Goal: Obtain resource: Download file/media

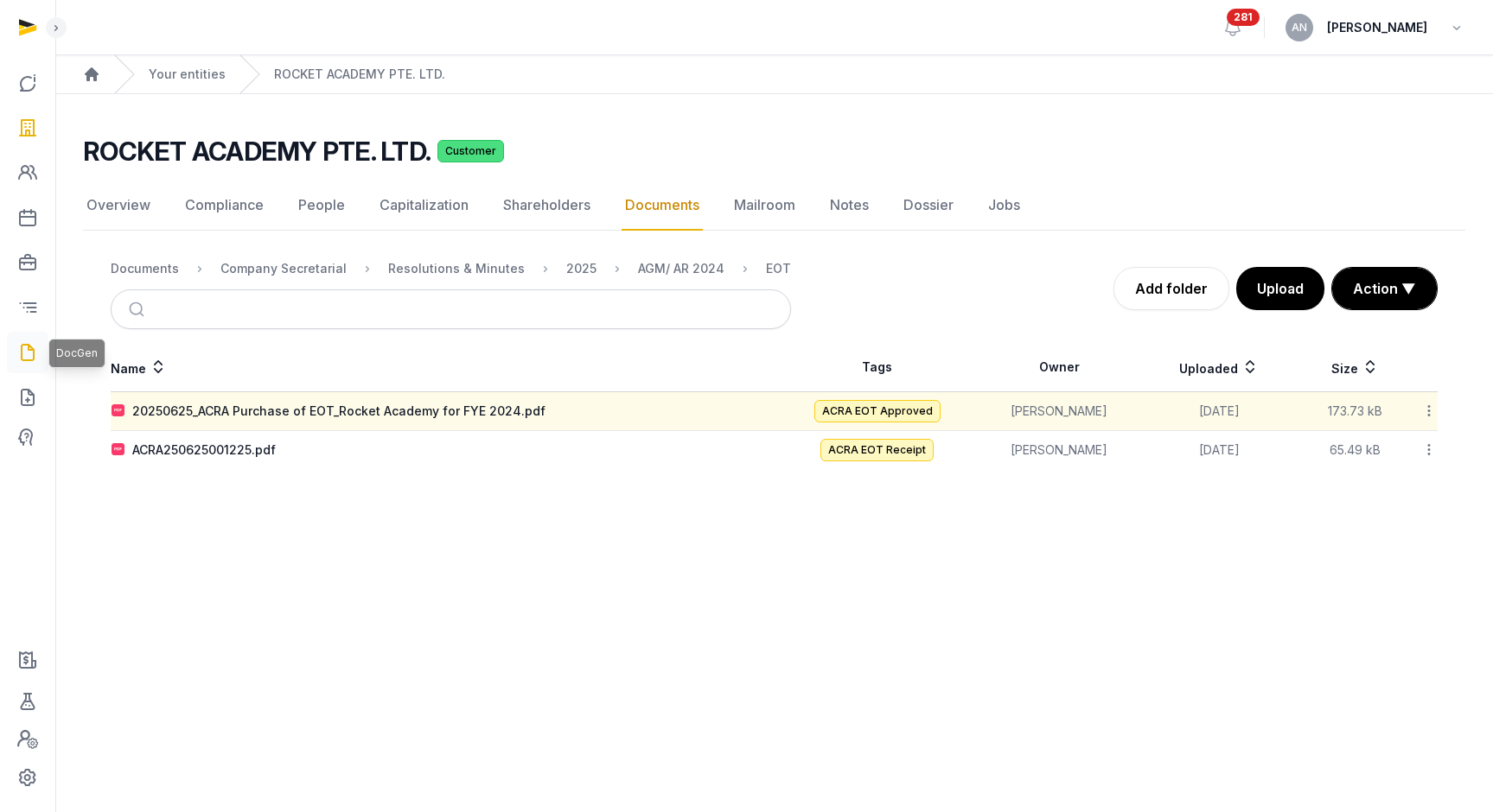
click at [30, 364] on icon at bounding box center [27, 352] width 21 height 28
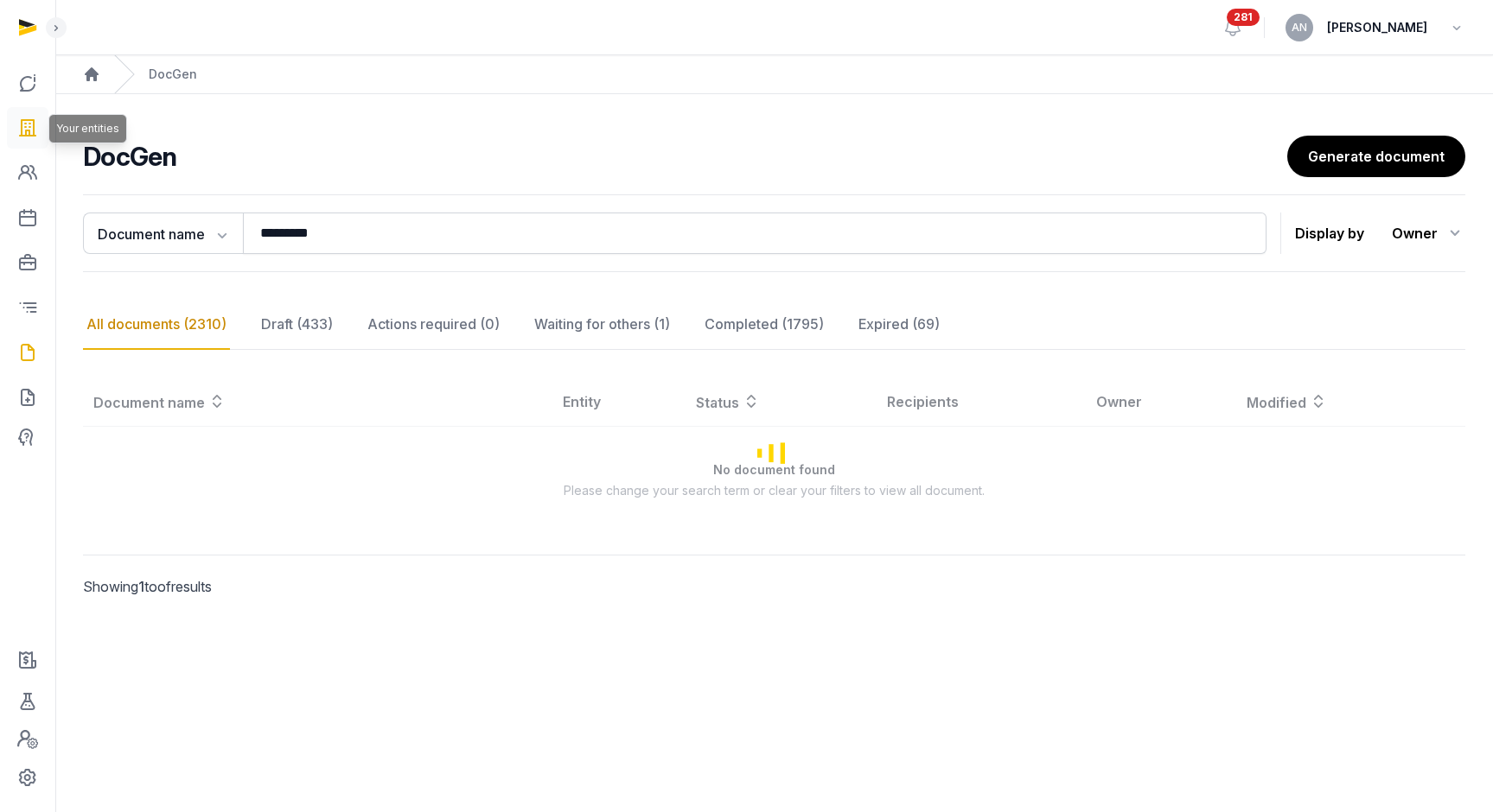
click at [27, 134] on icon at bounding box center [27, 128] width 21 height 28
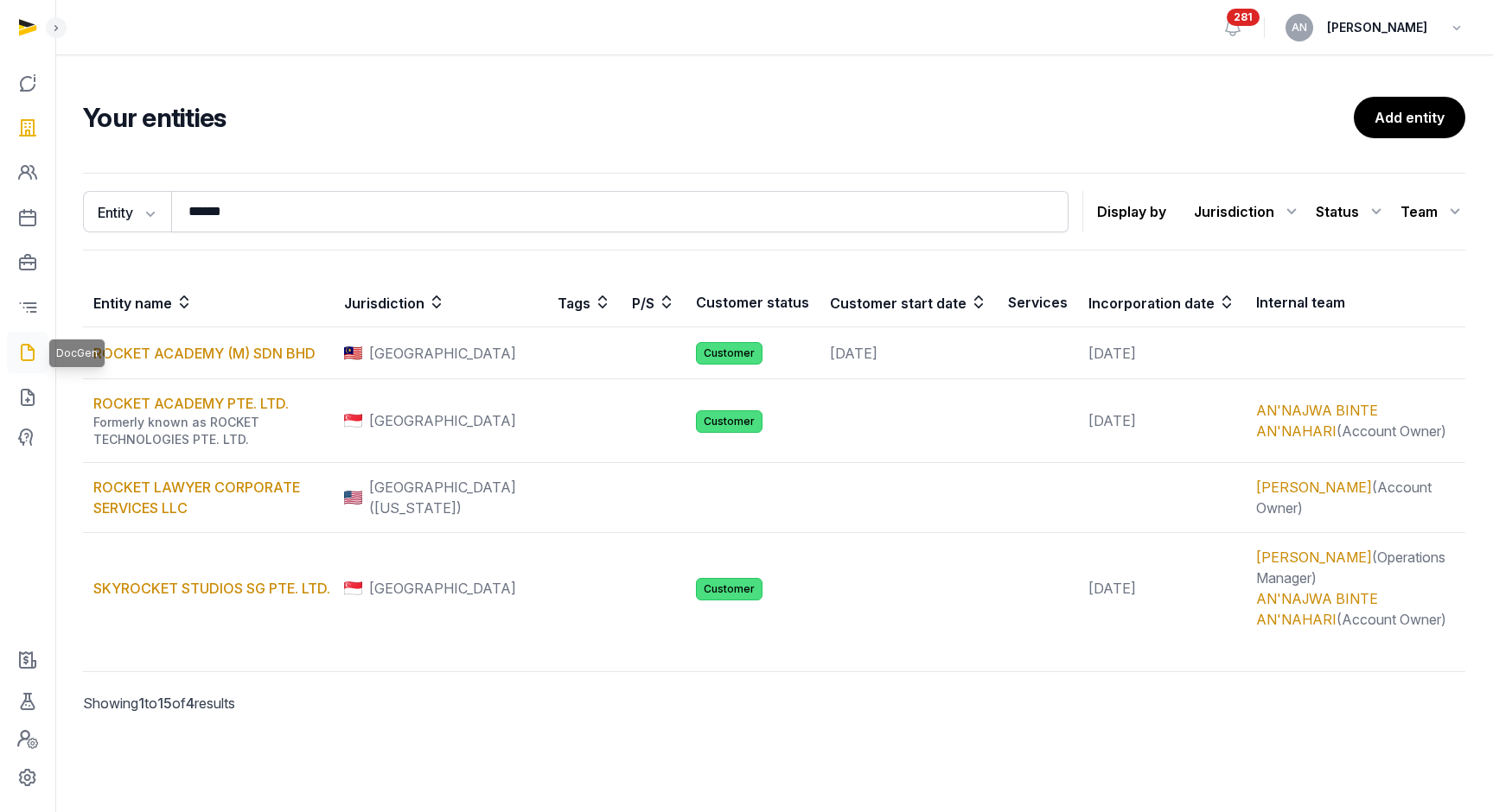
click at [23, 356] on icon at bounding box center [27, 352] width 21 height 28
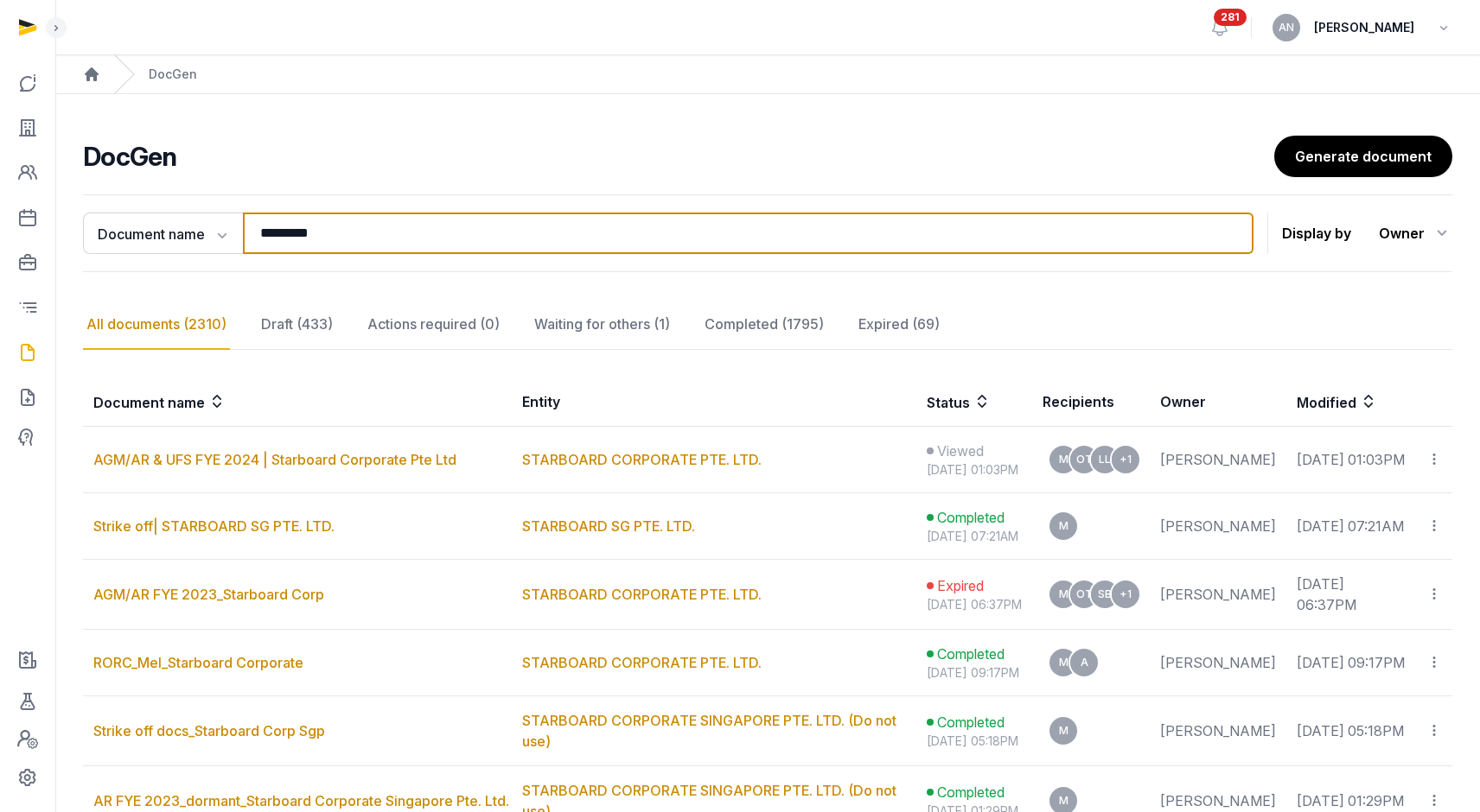
click at [300, 247] on input "*********" at bounding box center [747, 234] width 1010 height 42
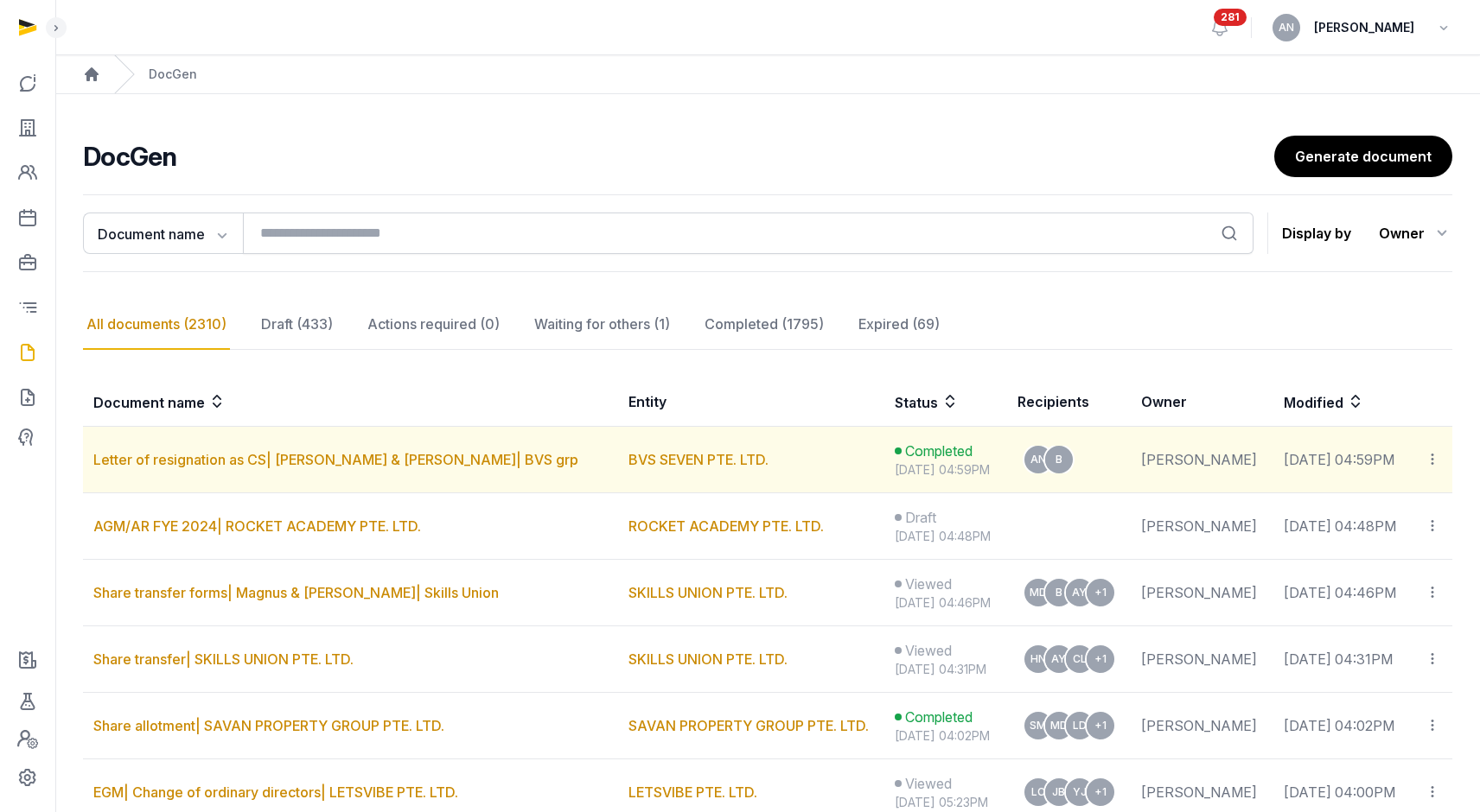
click at [1434, 464] on icon at bounding box center [1432, 460] width 16 height 18
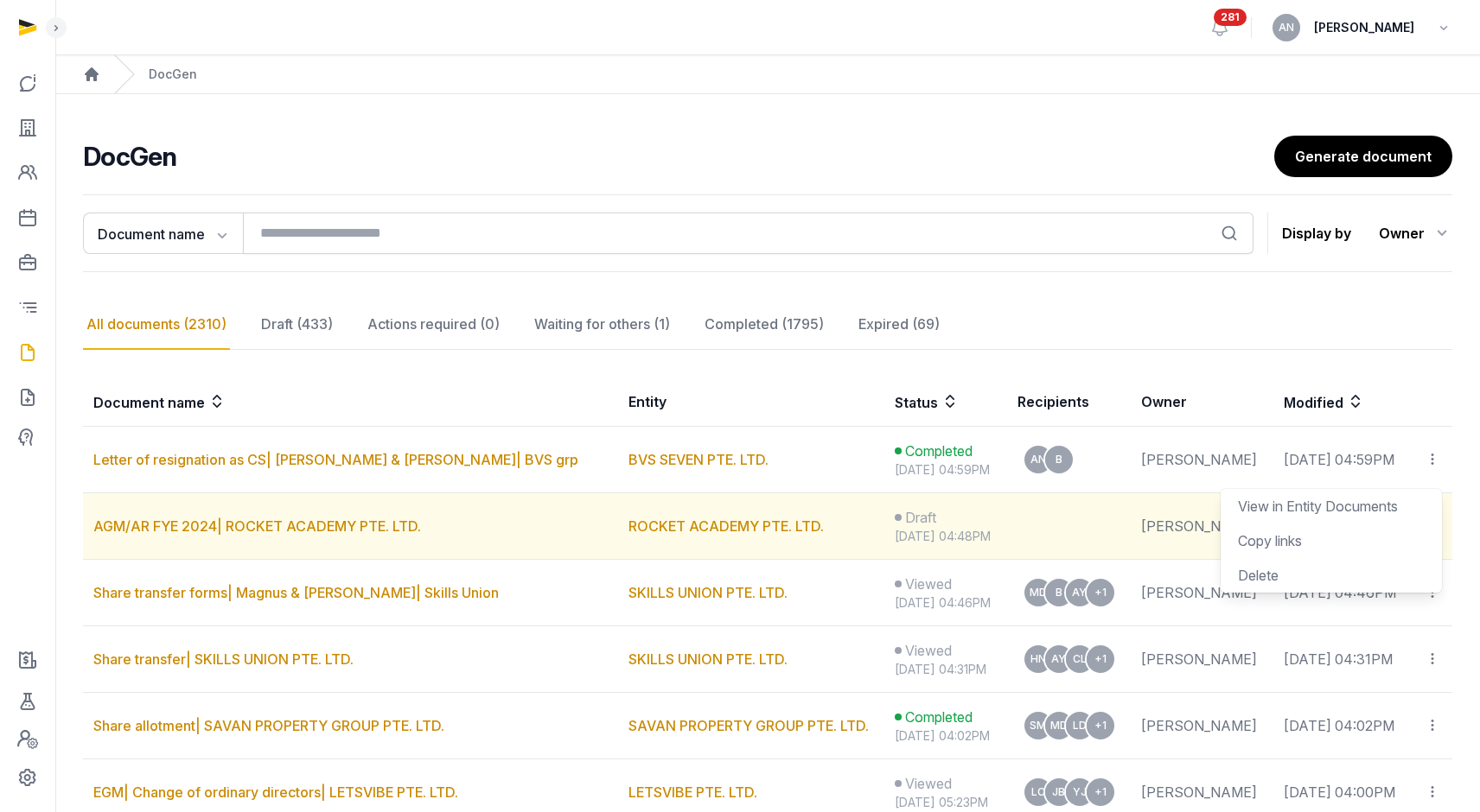
click at [1411, 508] on div "View in Entity Documents" at bounding box center [1331, 507] width 221 height 35
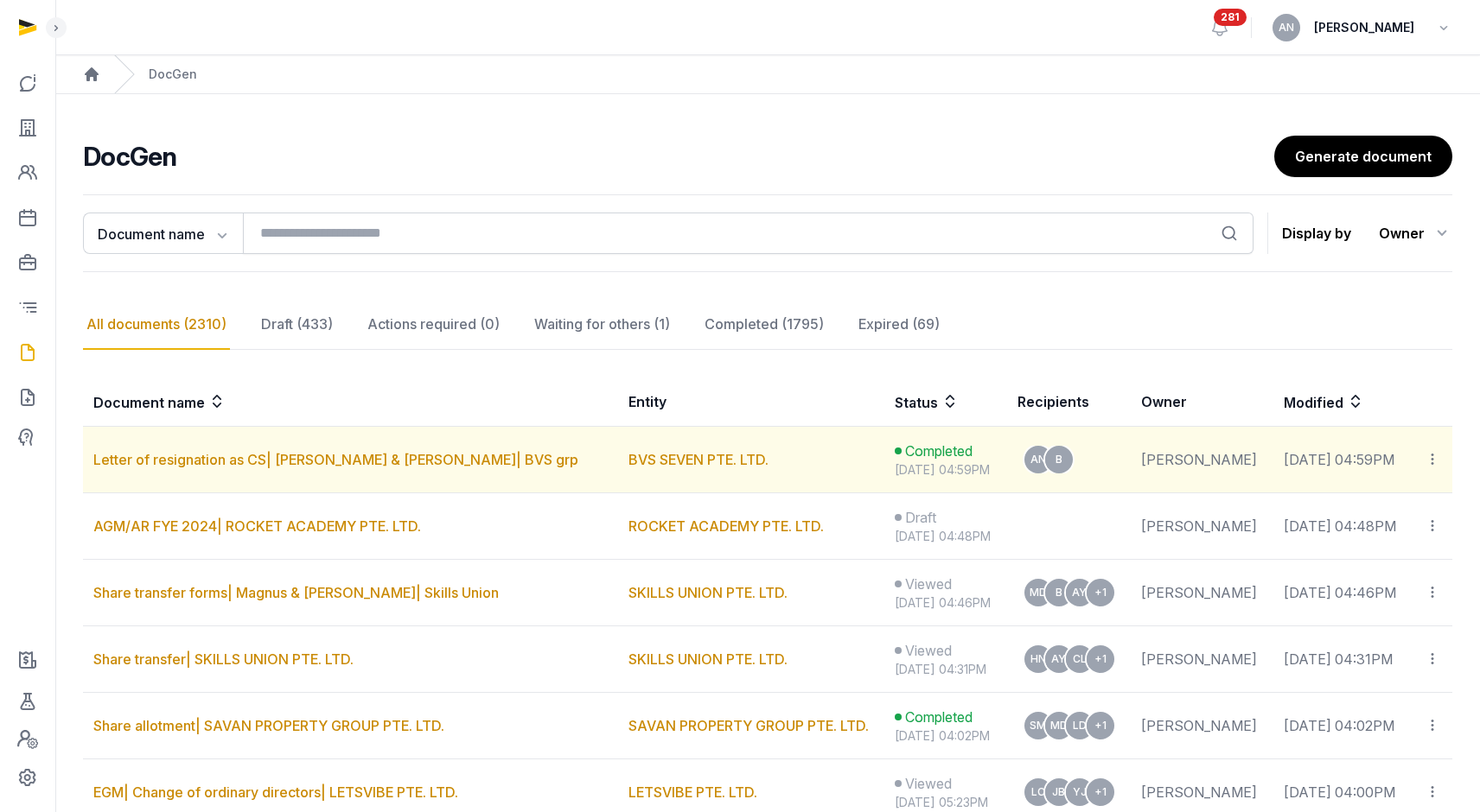
click at [1437, 457] on icon at bounding box center [1432, 460] width 16 height 18
click at [1404, 513] on div "View in Entity Documents" at bounding box center [1331, 507] width 221 height 35
click at [1430, 464] on icon at bounding box center [1432, 460] width 16 height 18
click at [1368, 515] on div "View in Entity Documents" at bounding box center [1331, 507] width 221 height 35
click at [674, 464] on link "BVS SEVEN PTE. LTD." at bounding box center [698, 459] width 140 height 17
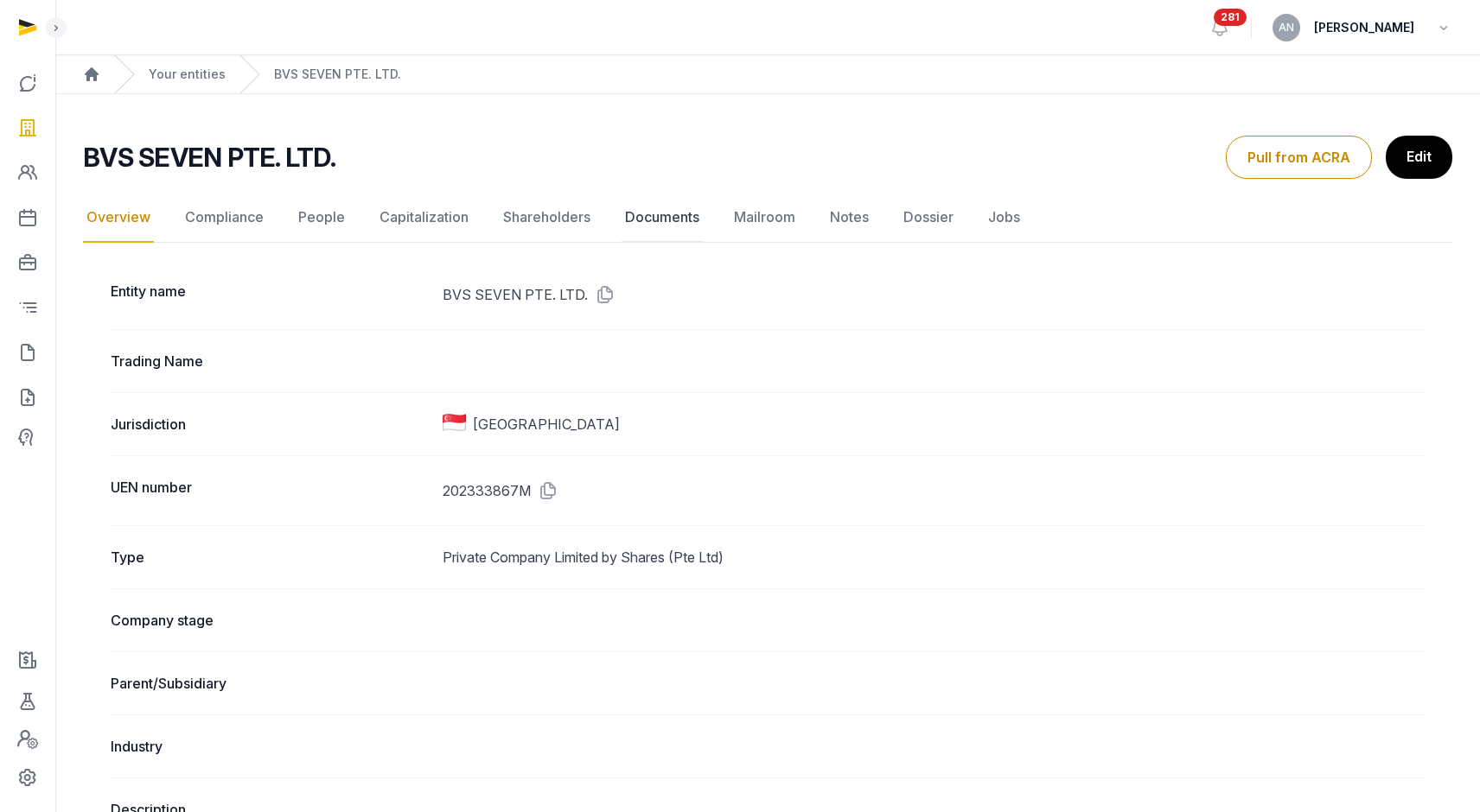
click at [674, 221] on link "Documents" at bounding box center [662, 218] width 82 height 50
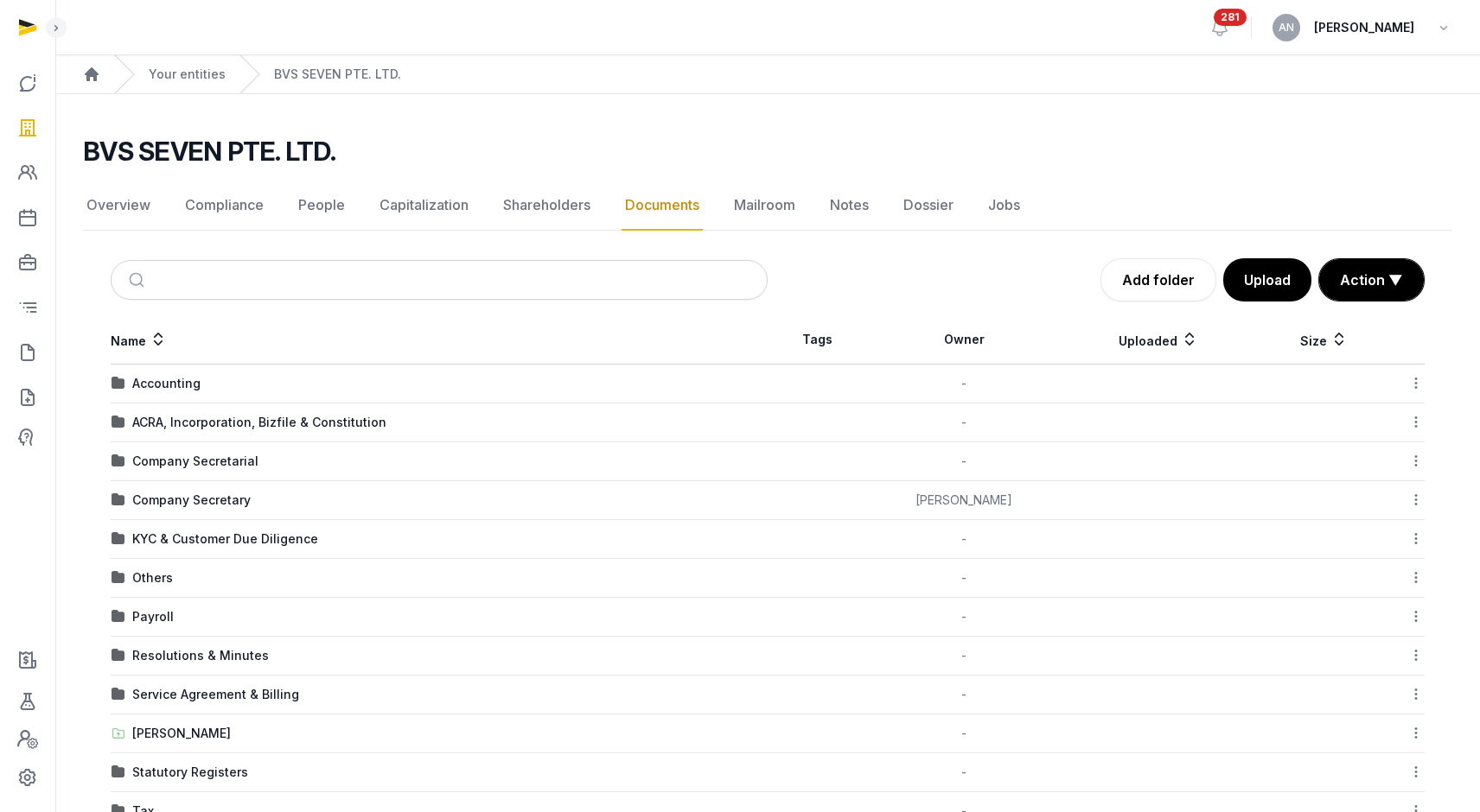
click at [209, 466] on div "Company Secretarial" at bounding box center [195, 461] width 126 height 17
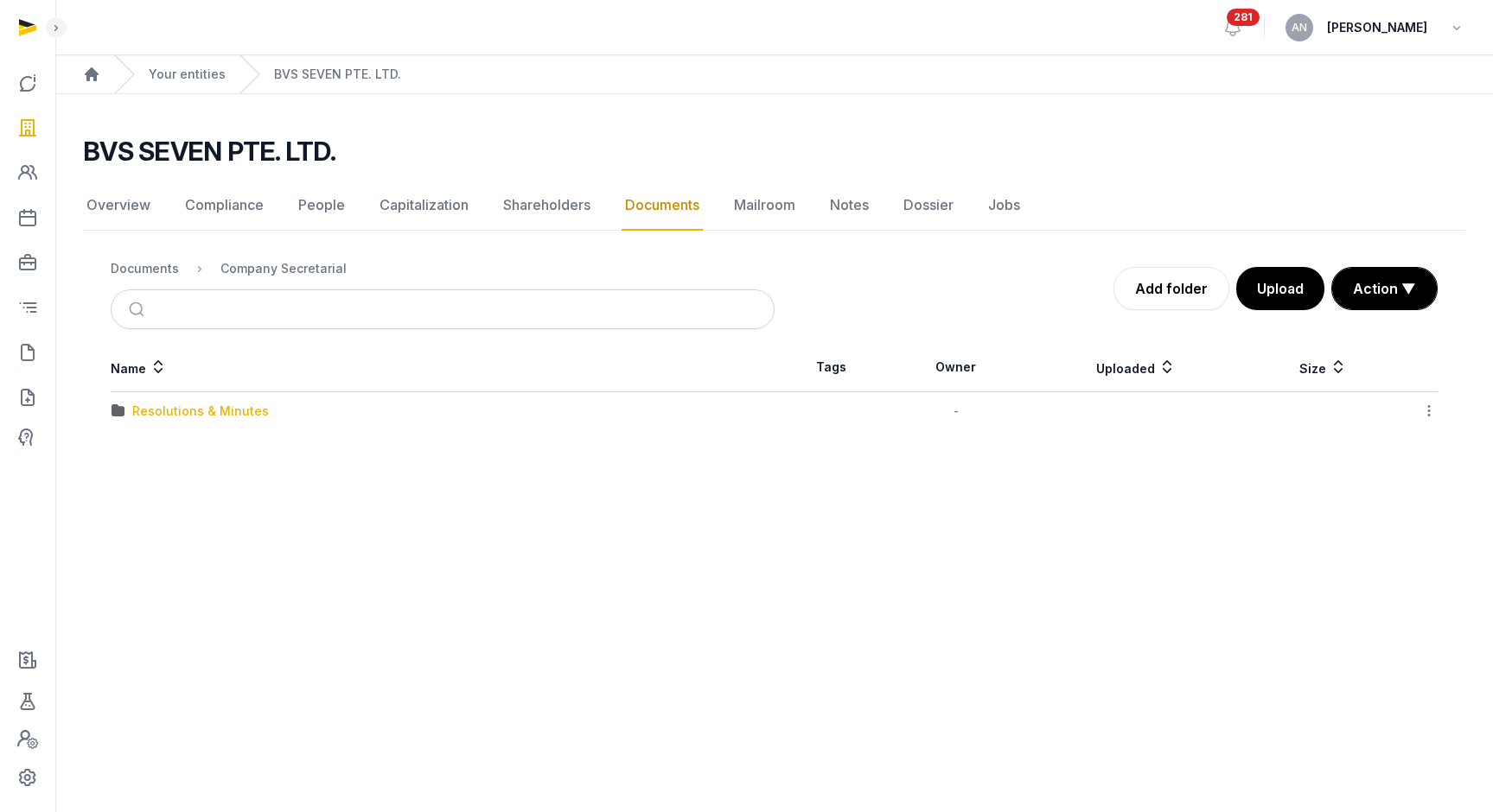
click at [140, 417] on div "Resolutions & Minutes" at bounding box center [200, 411] width 136 height 17
click at [154, 412] on div "2025" at bounding box center [147, 411] width 30 height 17
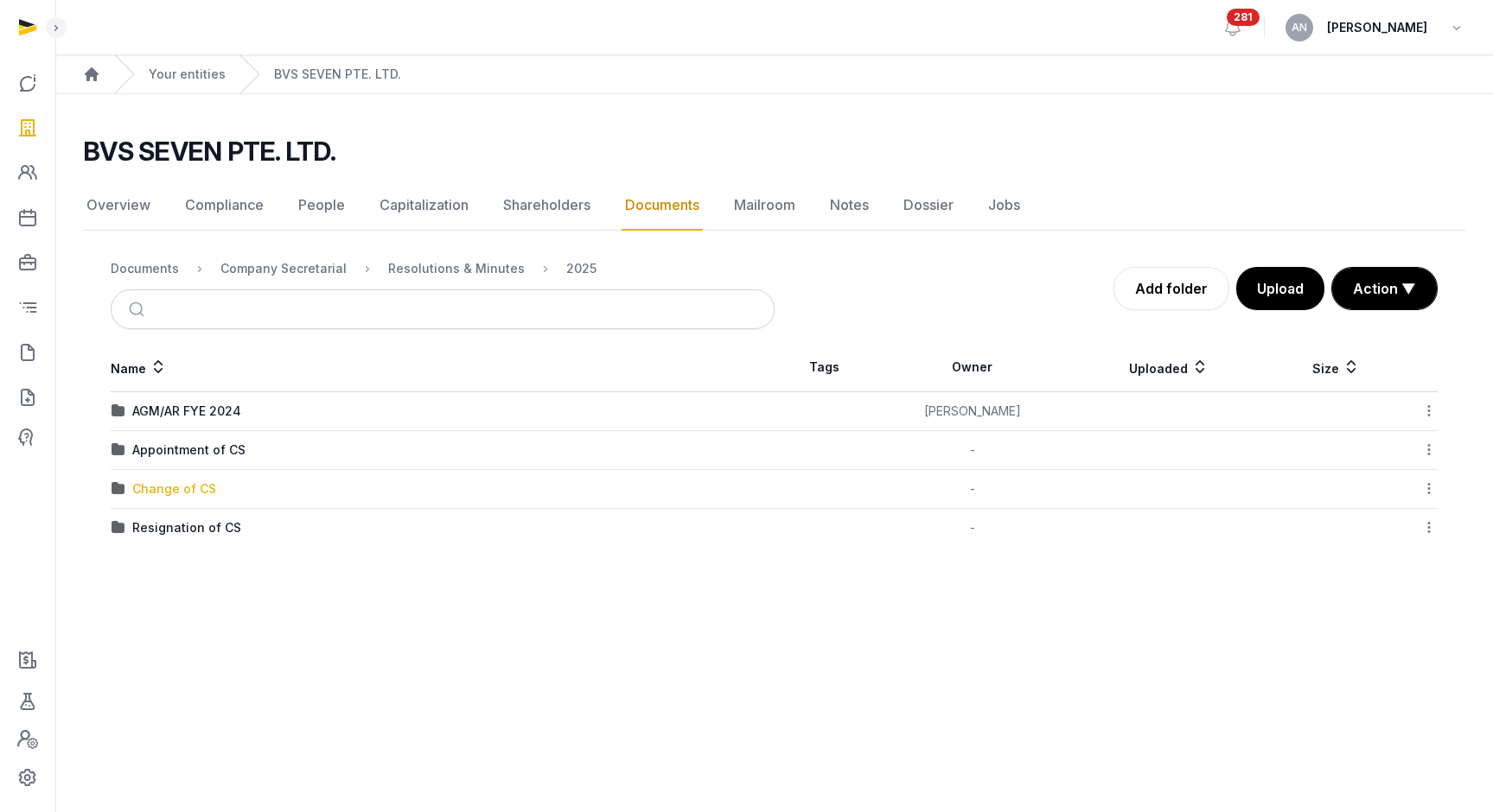
click at [191, 491] on div "Change of CS" at bounding box center [174, 489] width 84 height 17
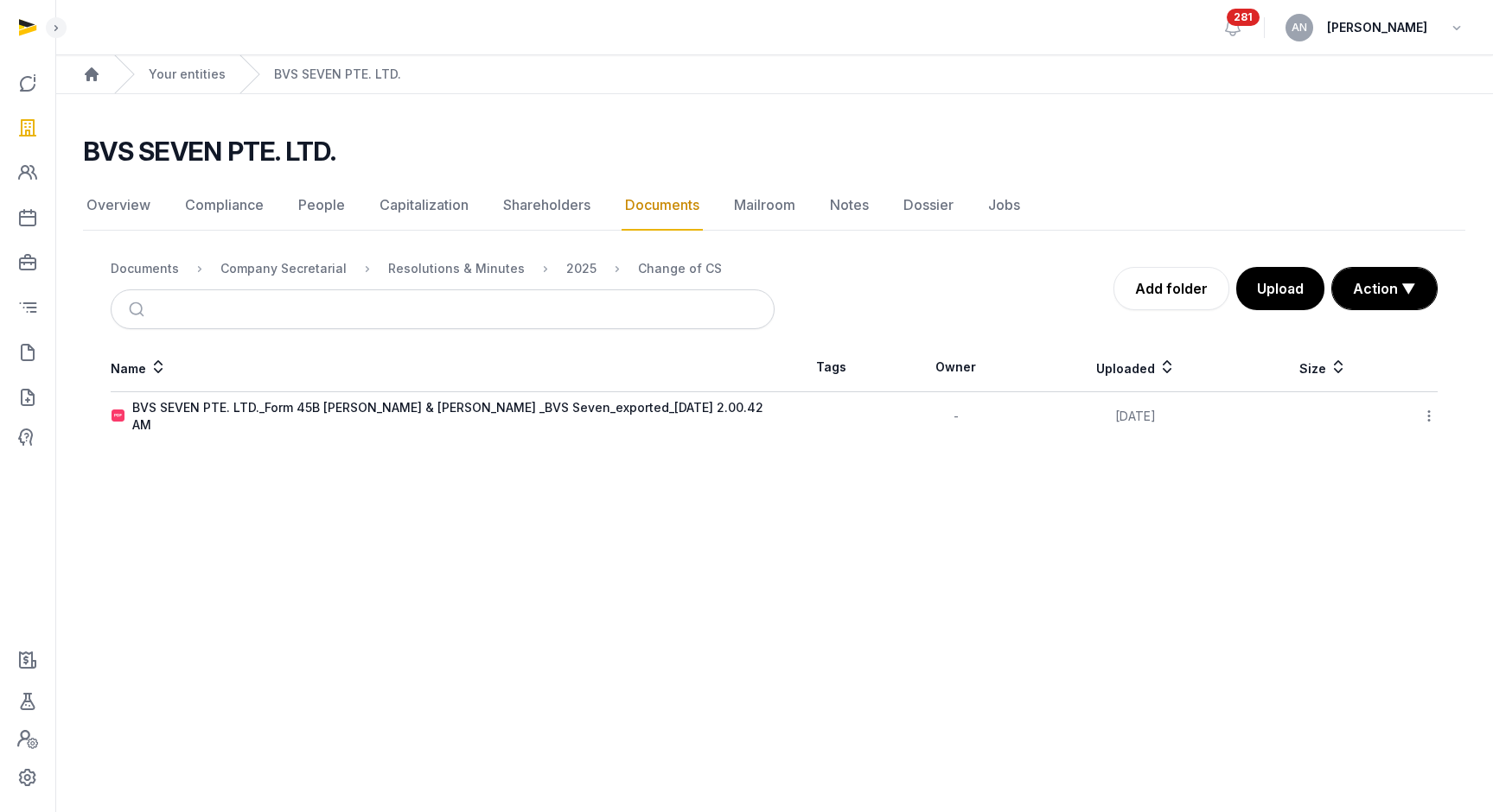
click at [1421, 411] on icon at bounding box center [1429, 416] width 16 height 18
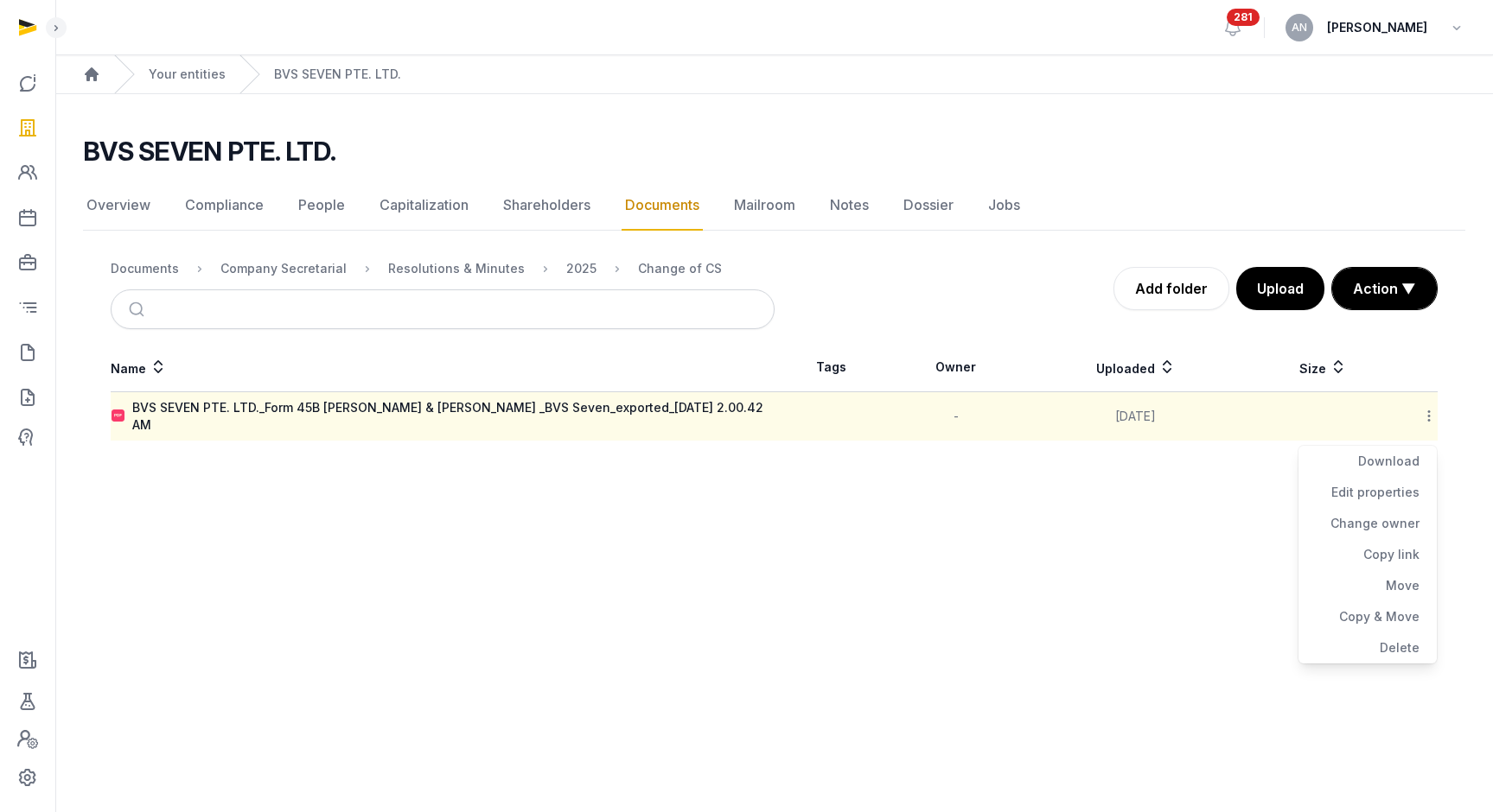
click at [1399, 477] on div "Download" at bounding box center [1368, 492] width 138 height 31
click at [470, 272] on div "Resolutions & Minutes" at bounding box center [456, 268] width 136 height 17
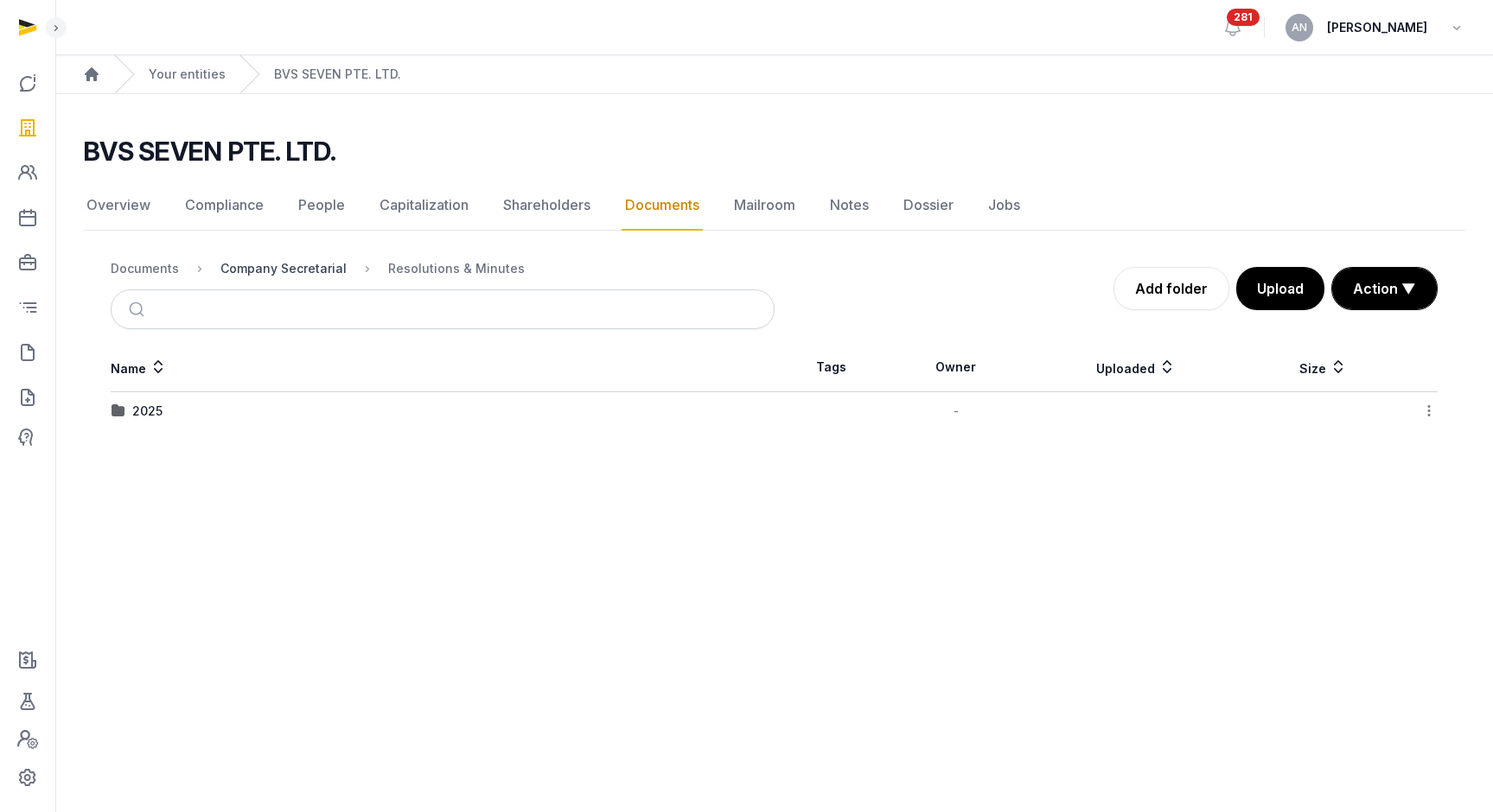
click at [262, 275] on div "Company Secretarial" at bounding box center [283, 268] width 126 height 17
click at [152, 419] on td "Resolutions & Minutes" at bounding box center [442, 411] width 664 height 39
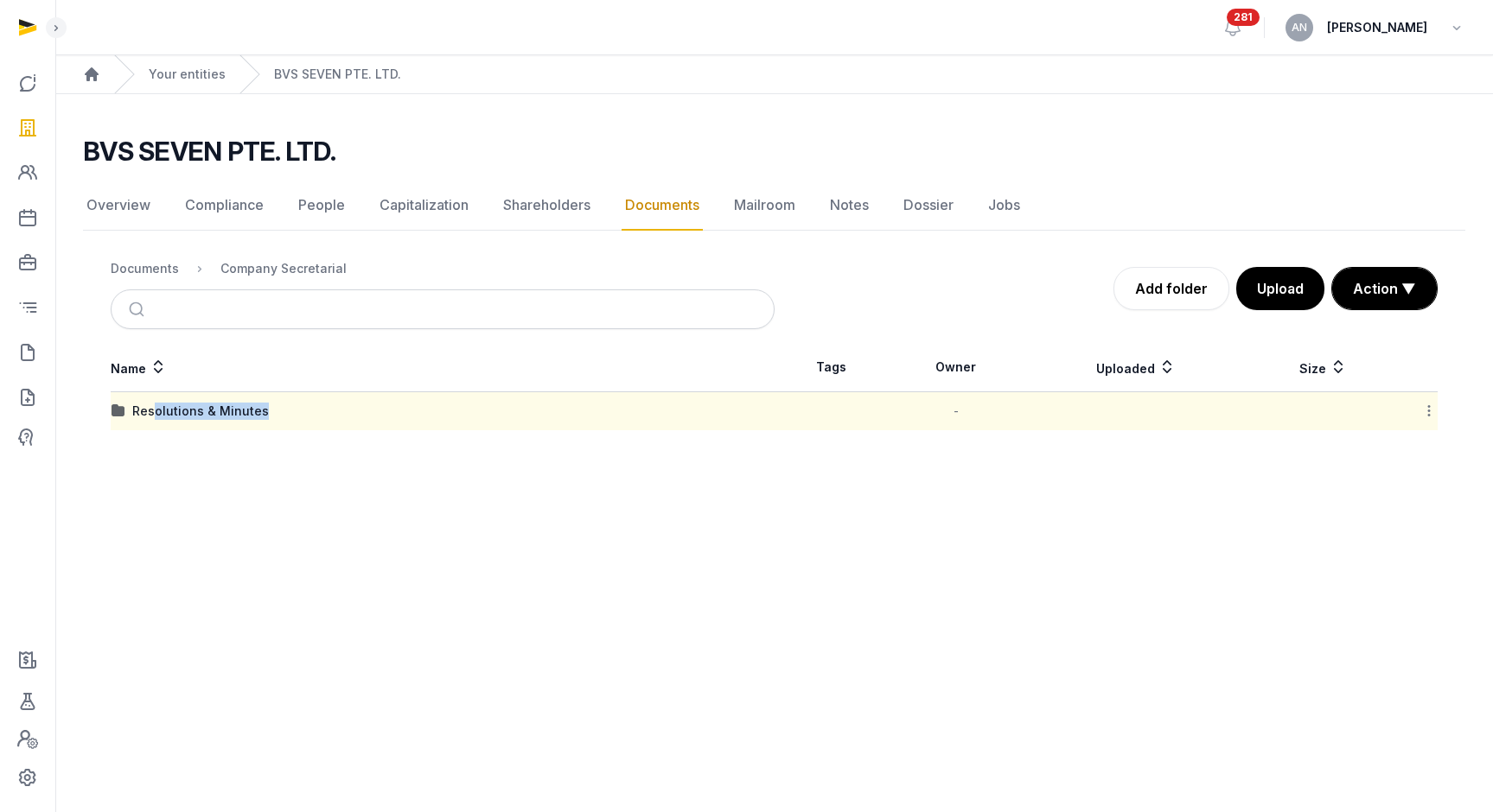
click at [194, 420] on td "Resolutions & Minutes" at bounding box center [442, 411] width 664 height 39
click at [200, 415] on div "Resolutions & Minutes" at bounding box center [200, 411] width 136 height 17
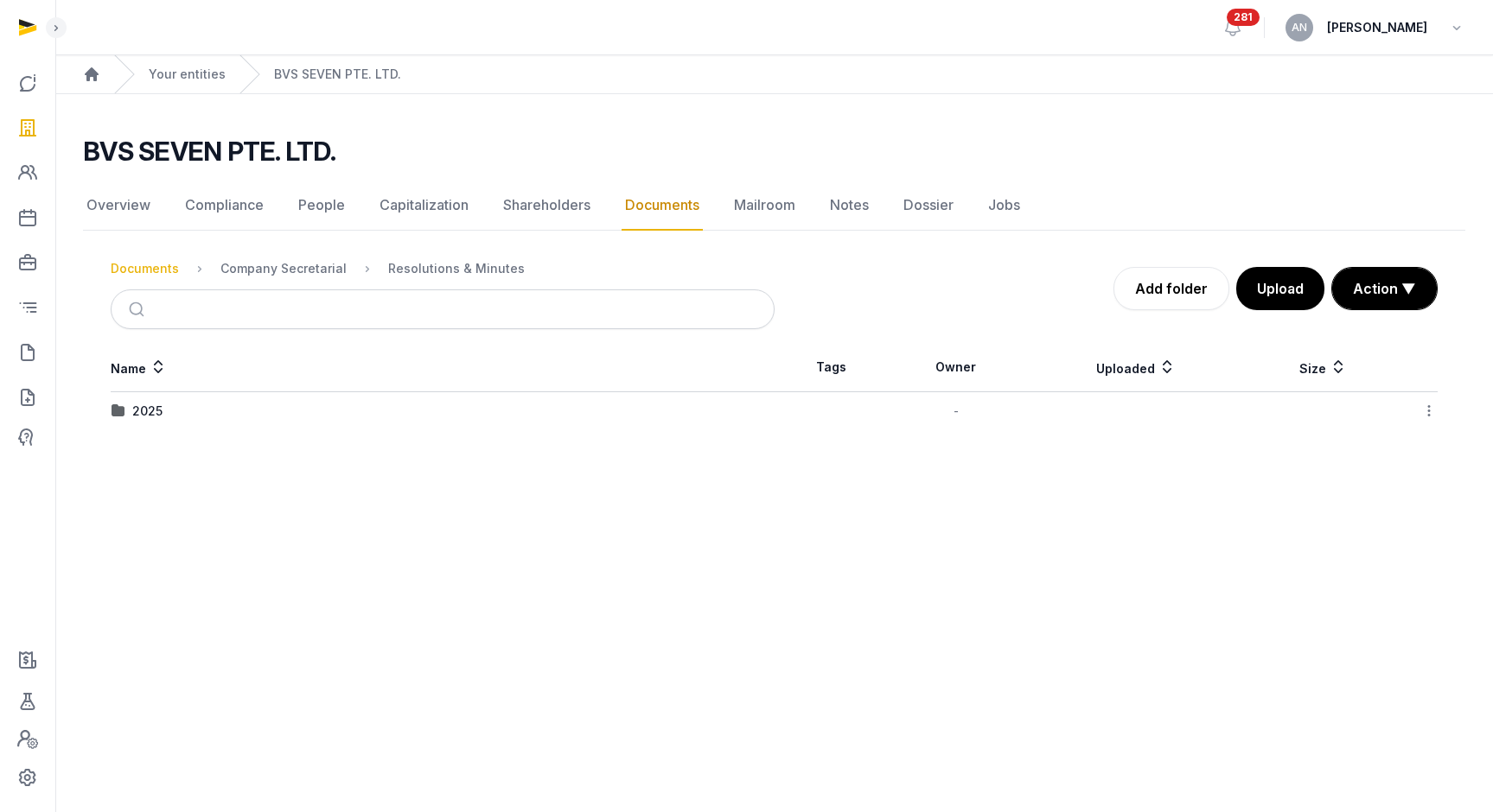
click at [165, 275] on div "Documents" at bounding box center [144, 268] width 69 height 17
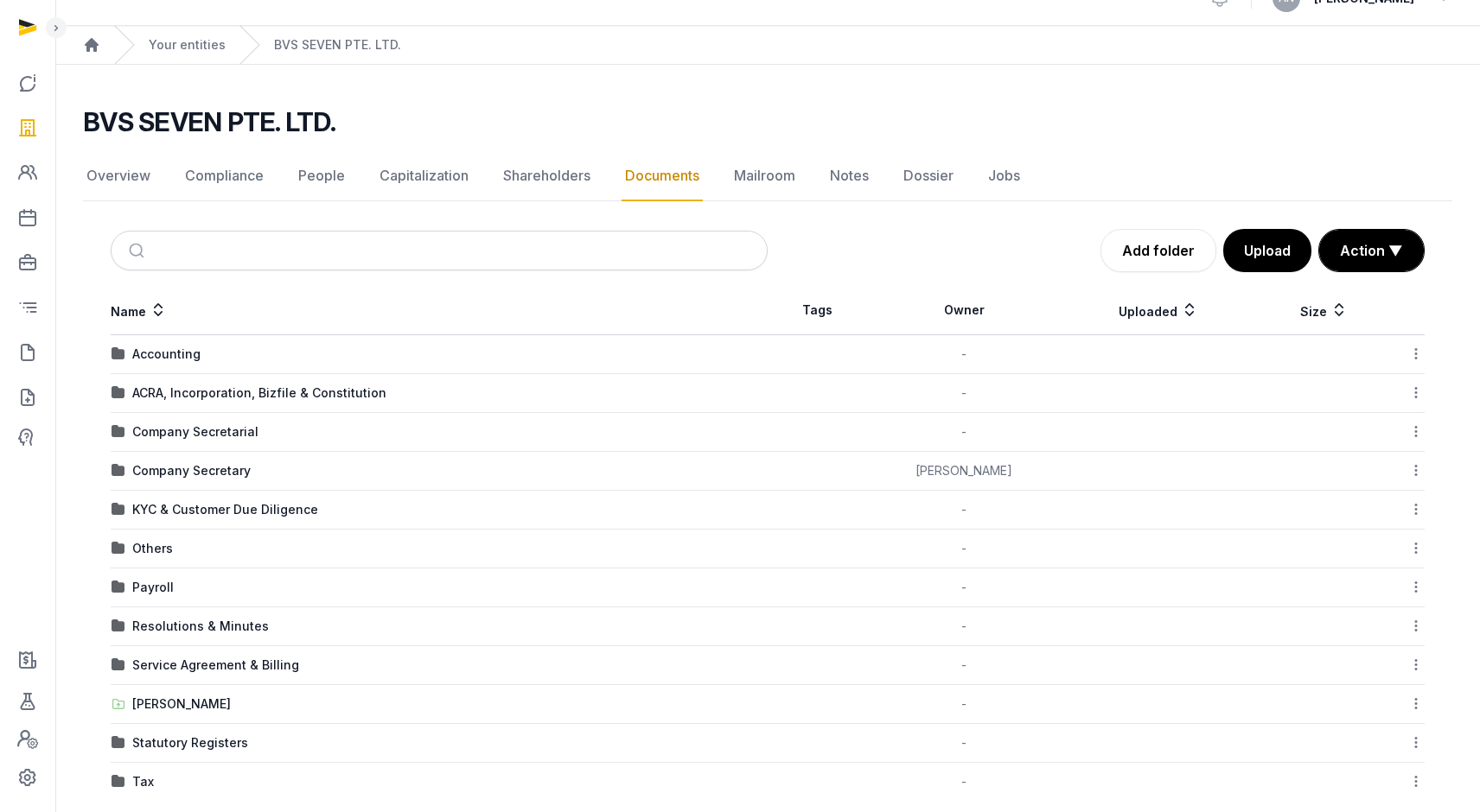
scroll to position [53, 0]
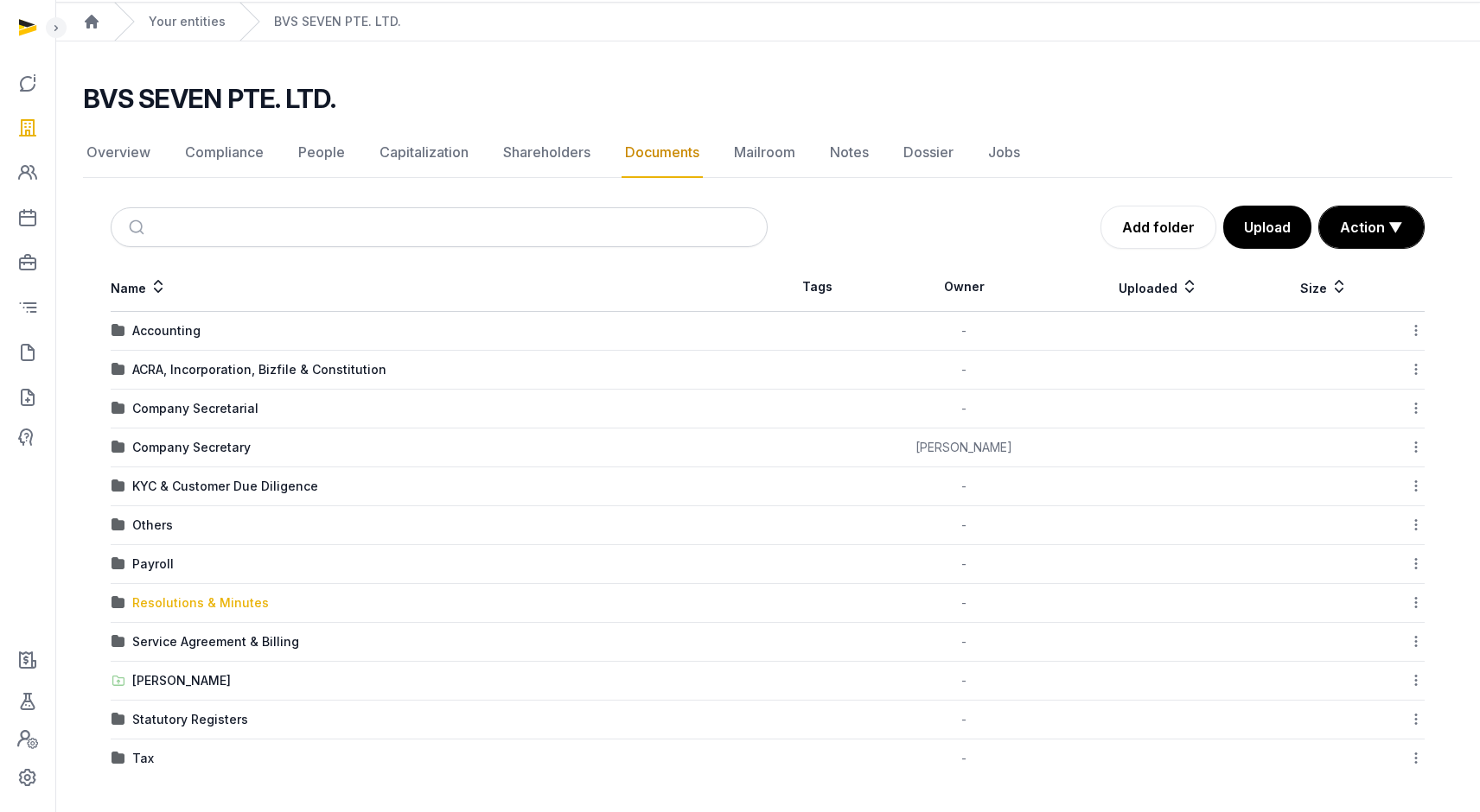
click at [187, 600] on div "Resolutions & Minutes" at bounding box center [200, 603] width 136 height 17
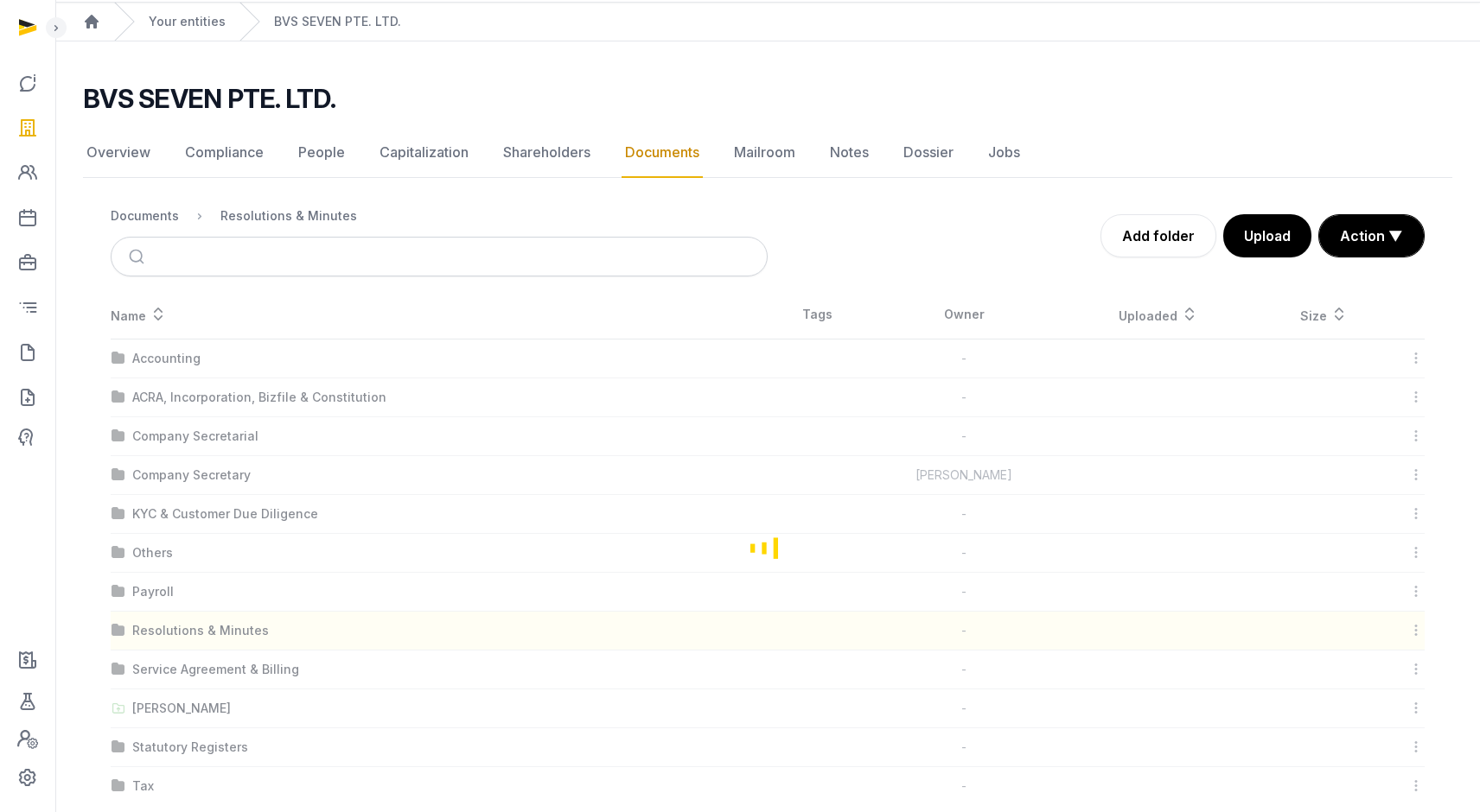
scroll to position [0, 0]
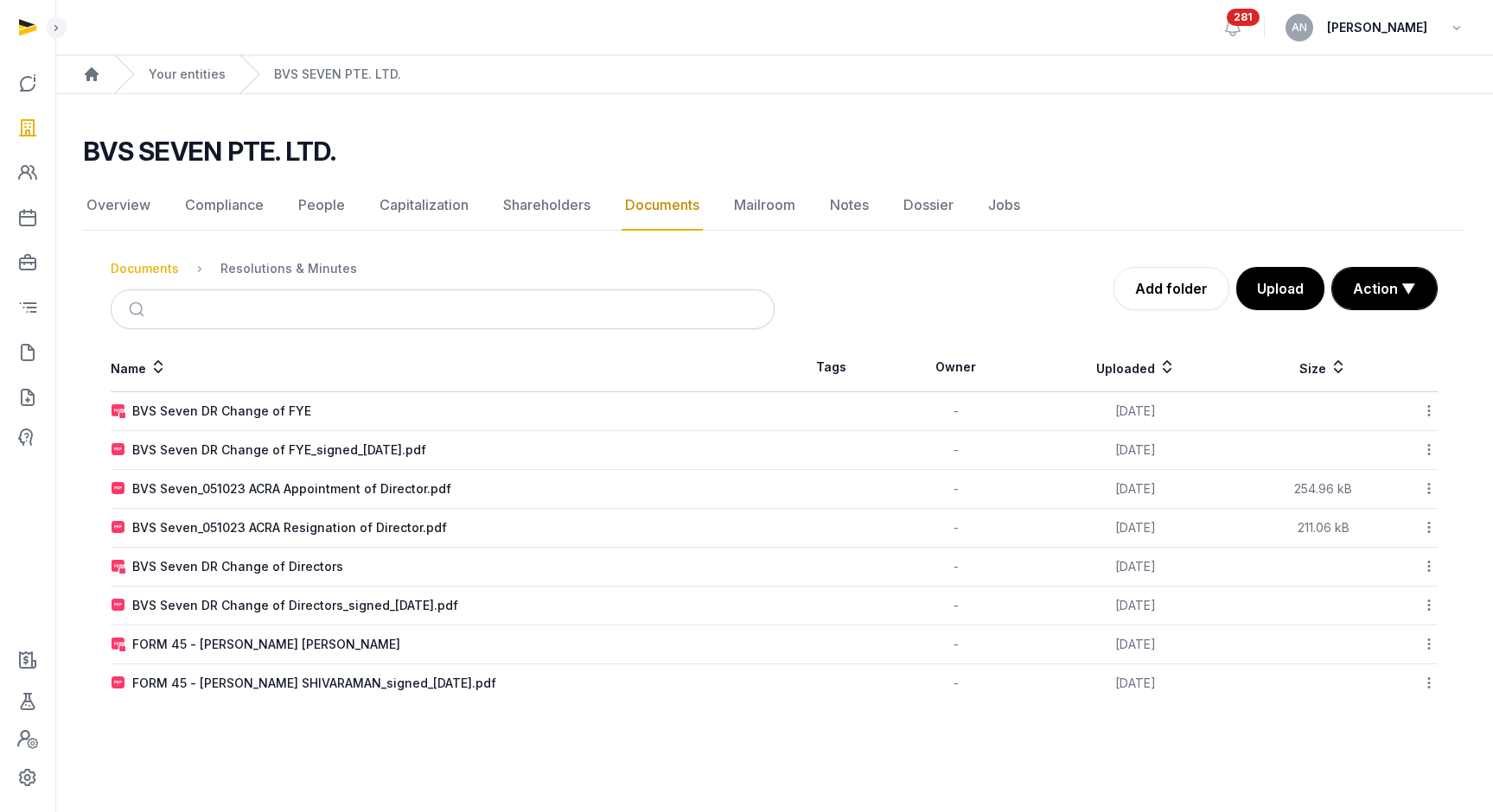
click at [144, 271] on div "Documents" at bounding box center [144, 268] width 69 height 17
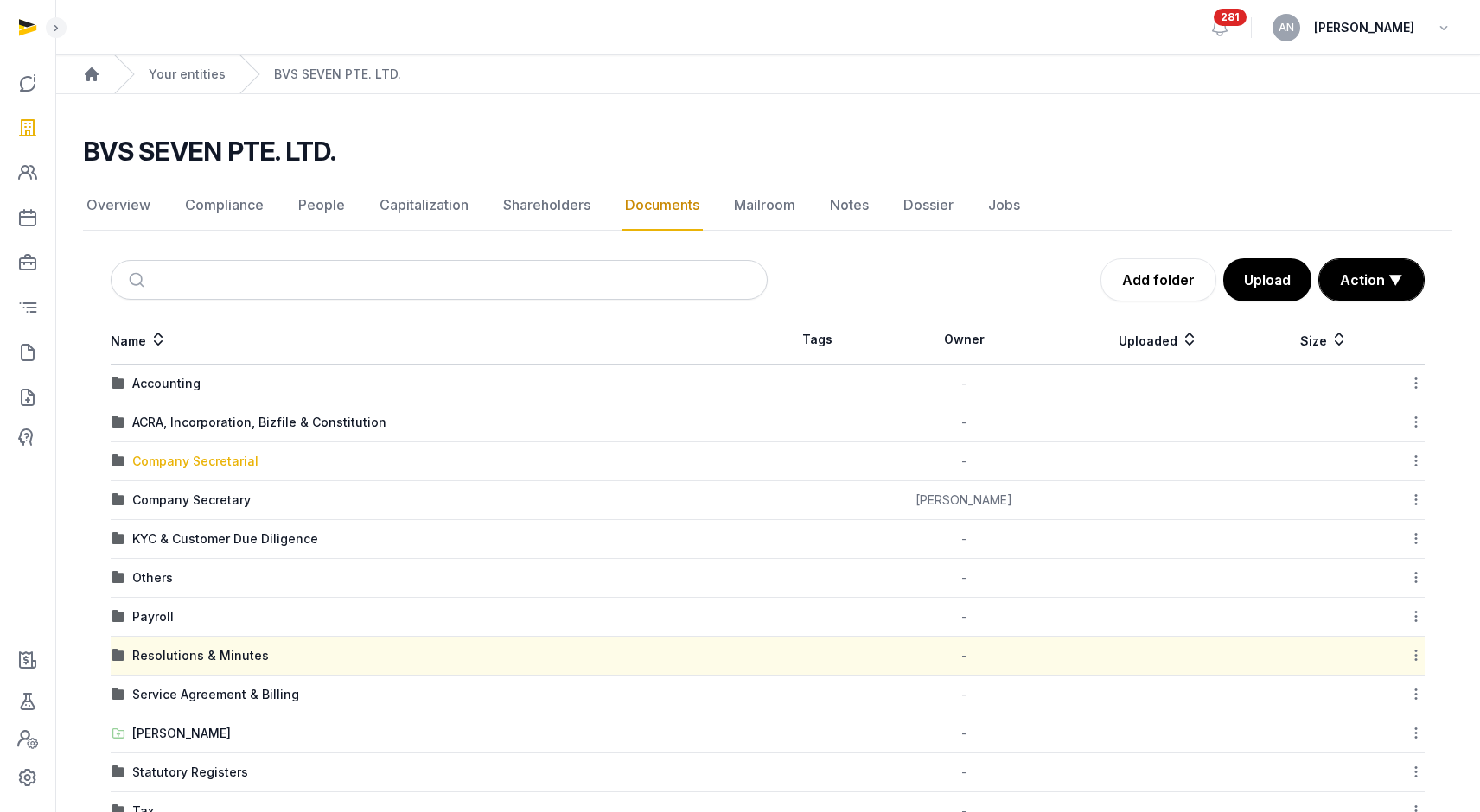
click at [192, 464] on div "Company Secretarial" at bounding box center [195, 461] width 126 height 17
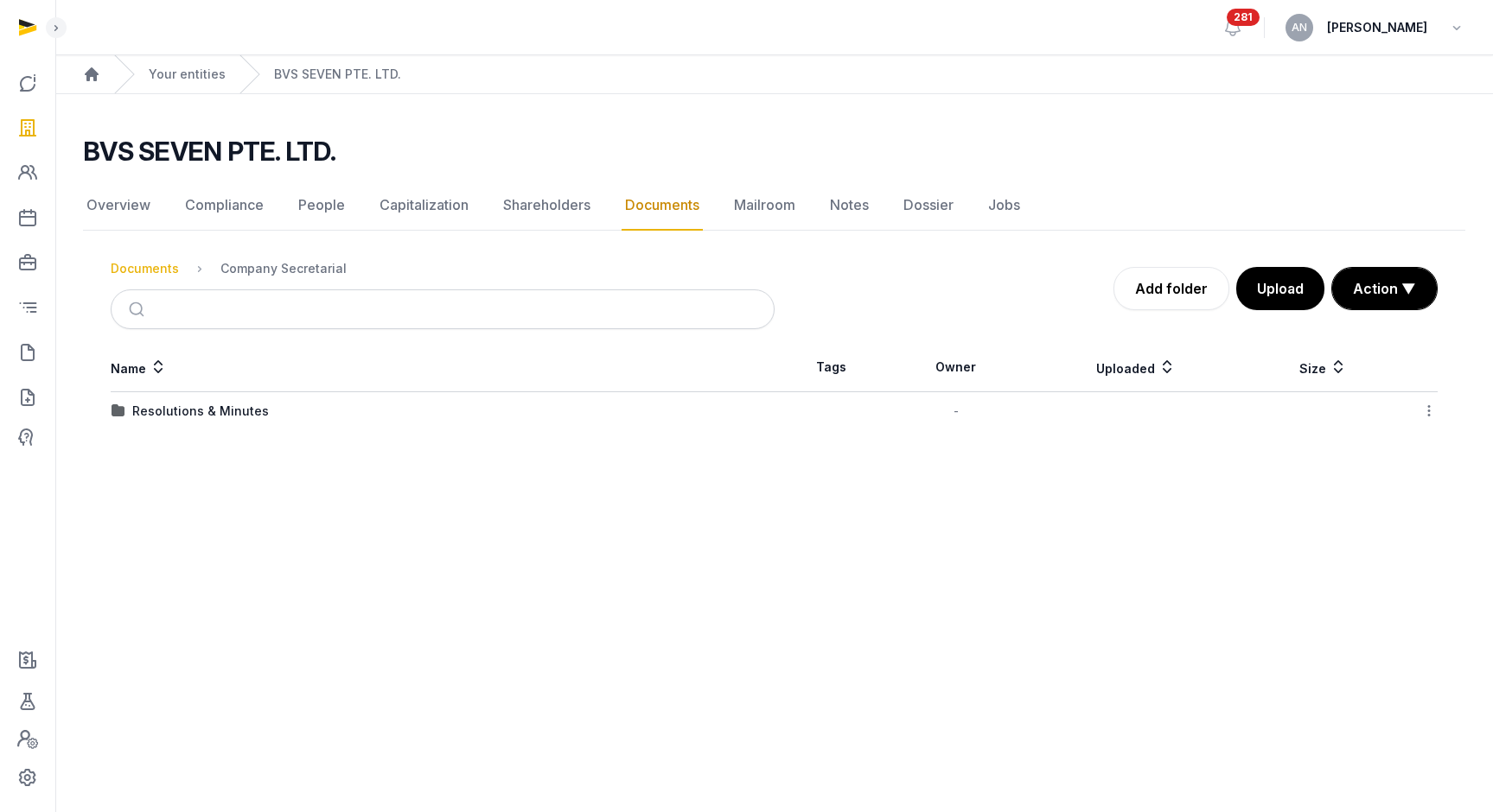
click at [151, 274] on div "Documents" at bounding box center [144, 268] width 69 height 17
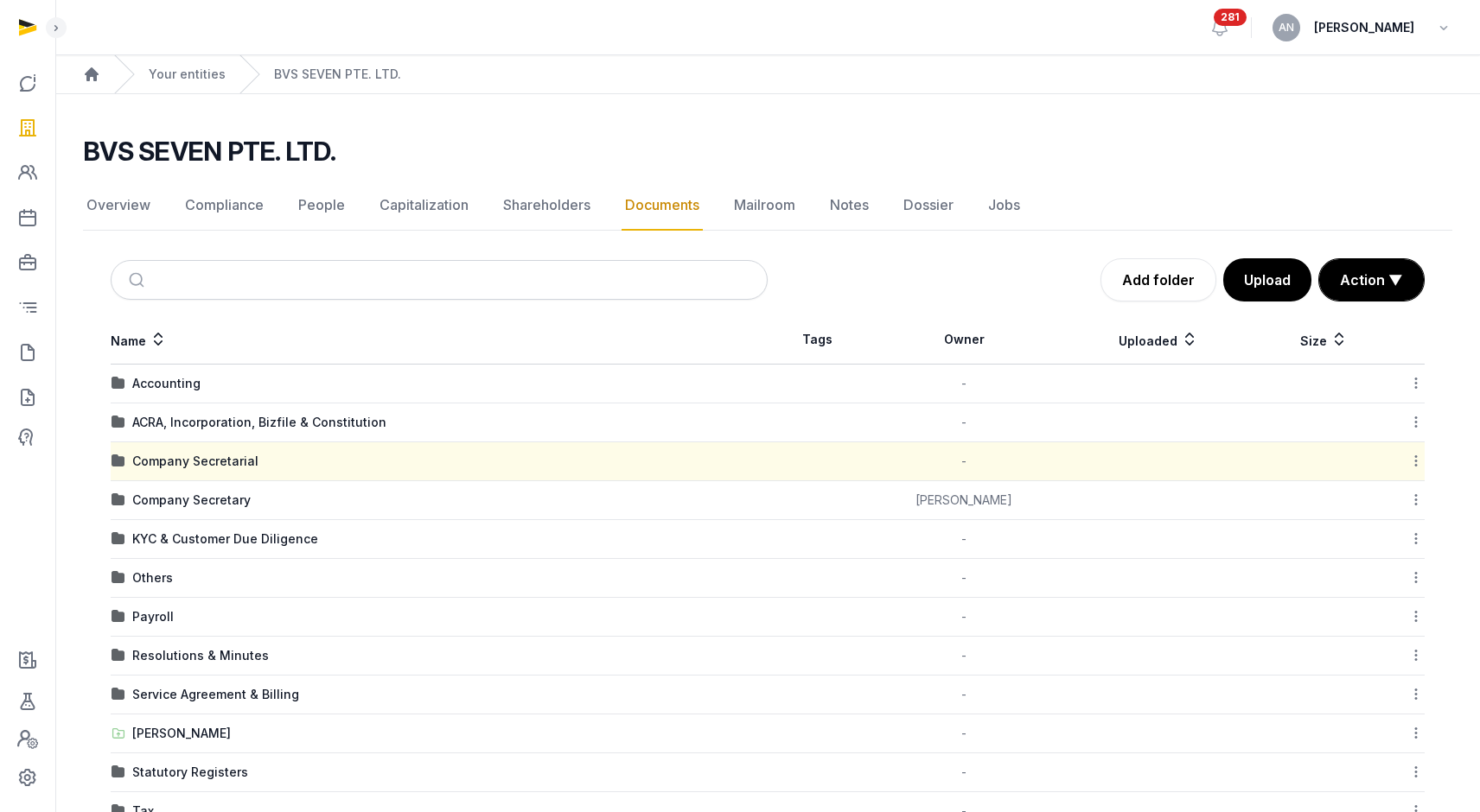
click at [187, 512] on td "Company Secretary" at bounding box center [439, 501] width 657 height 39
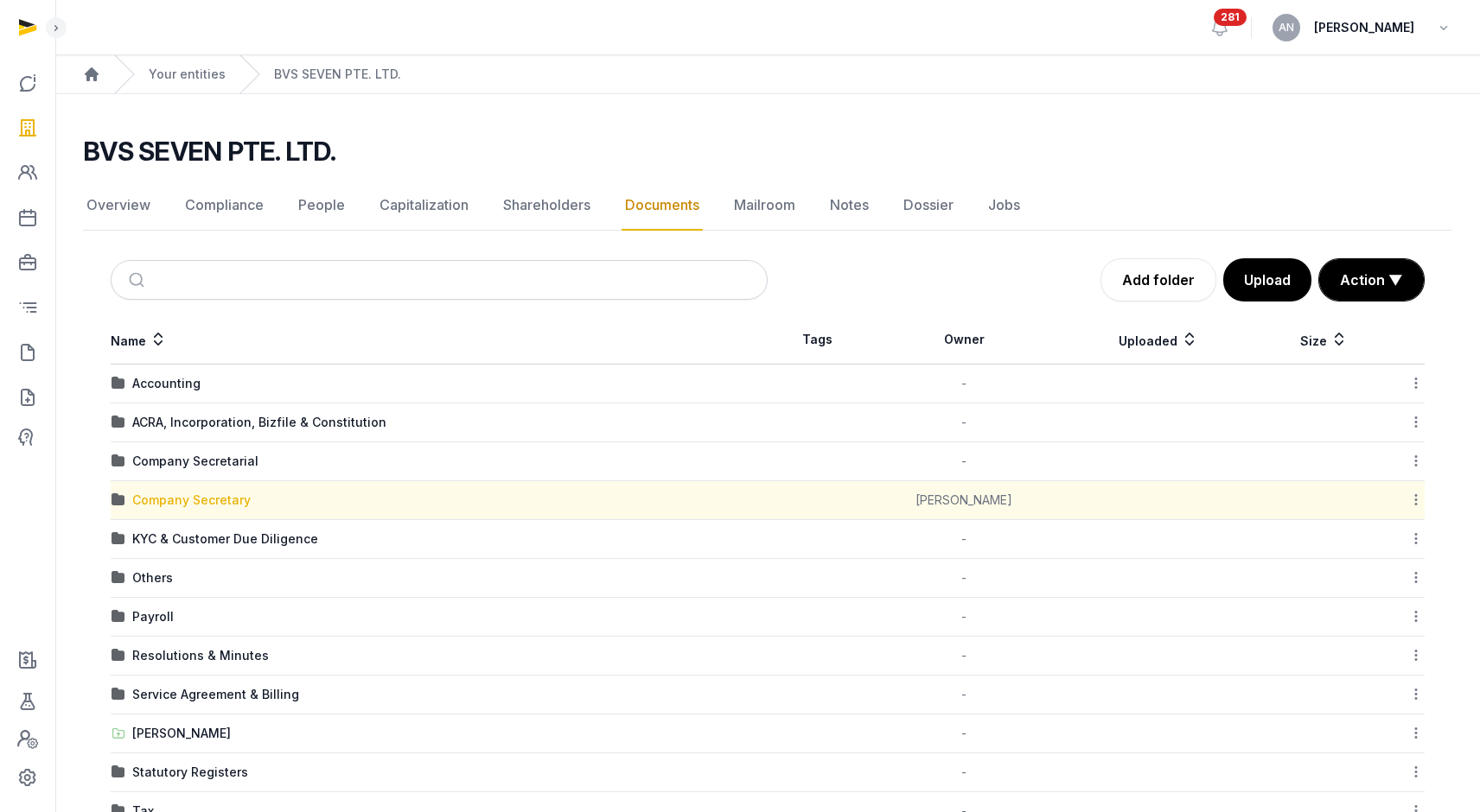
click at [189, 507] on div "Company Secretary" at bounding box center [191, 500] width 118 height 17
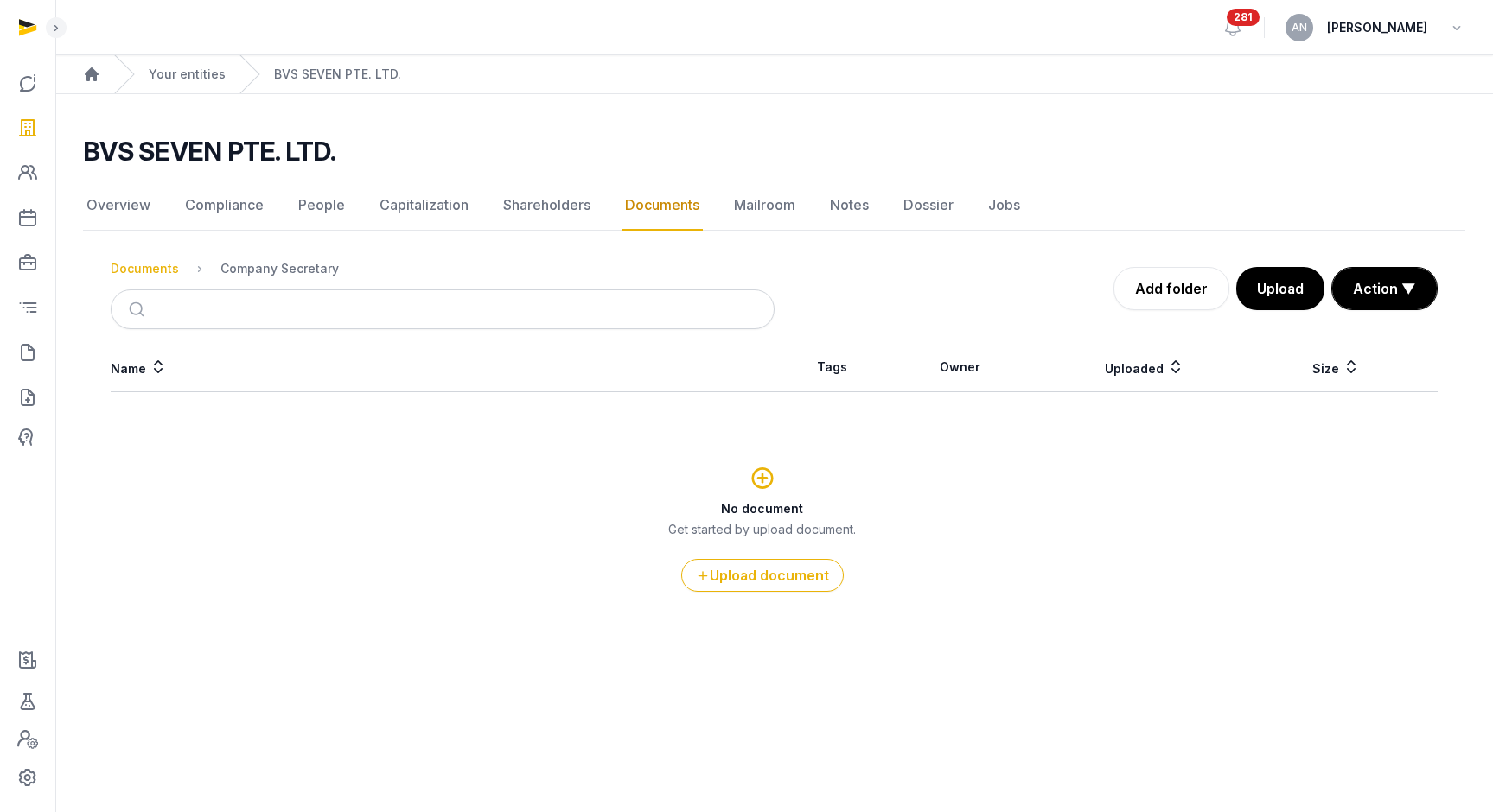
click at [146, 273] on div "Documents" at bounding box center [144, 268] width 69 height 17
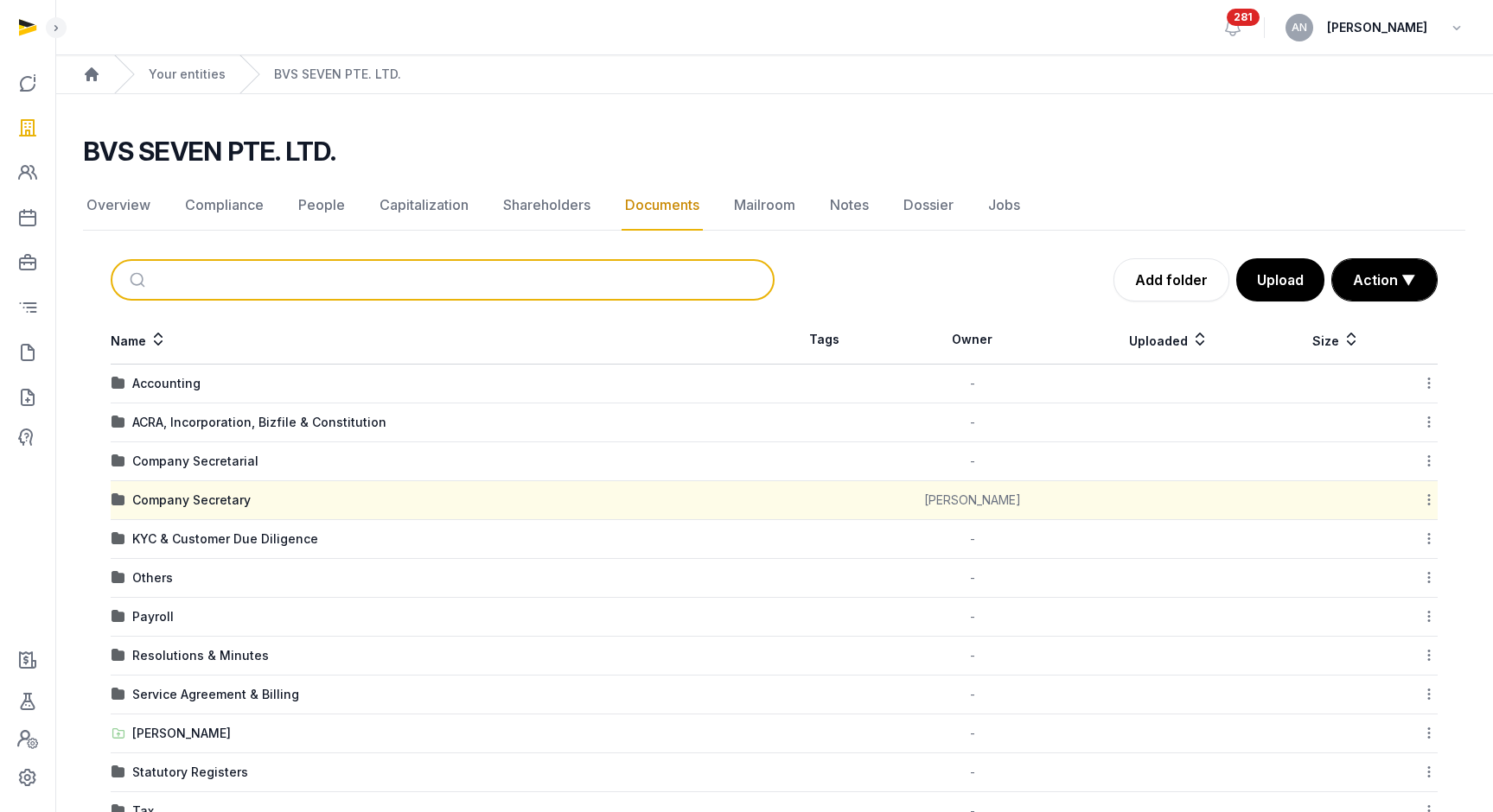
click at [242, 295] on input "search" at bounding box center [463, 280] width 606 height 38
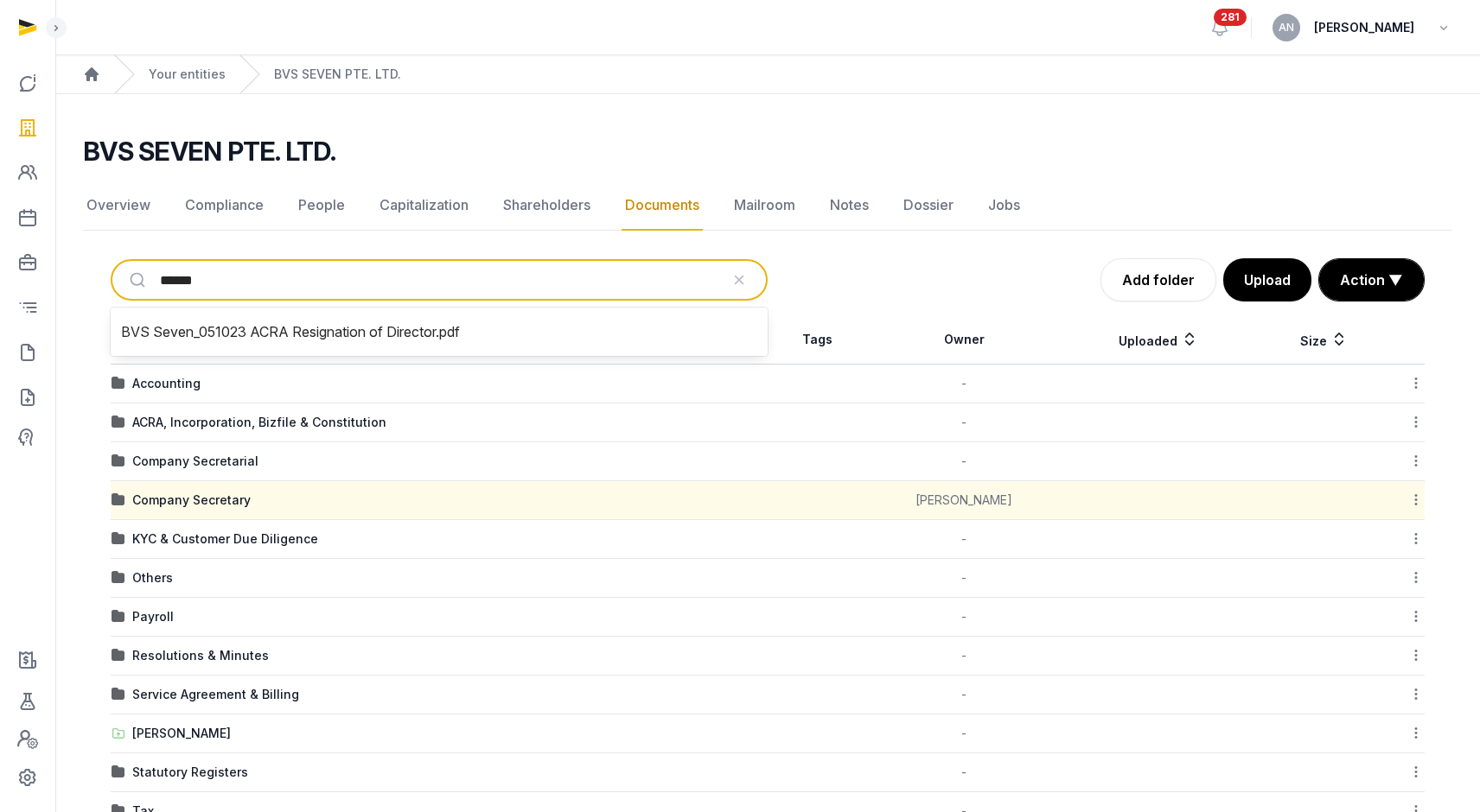
type input "*******"
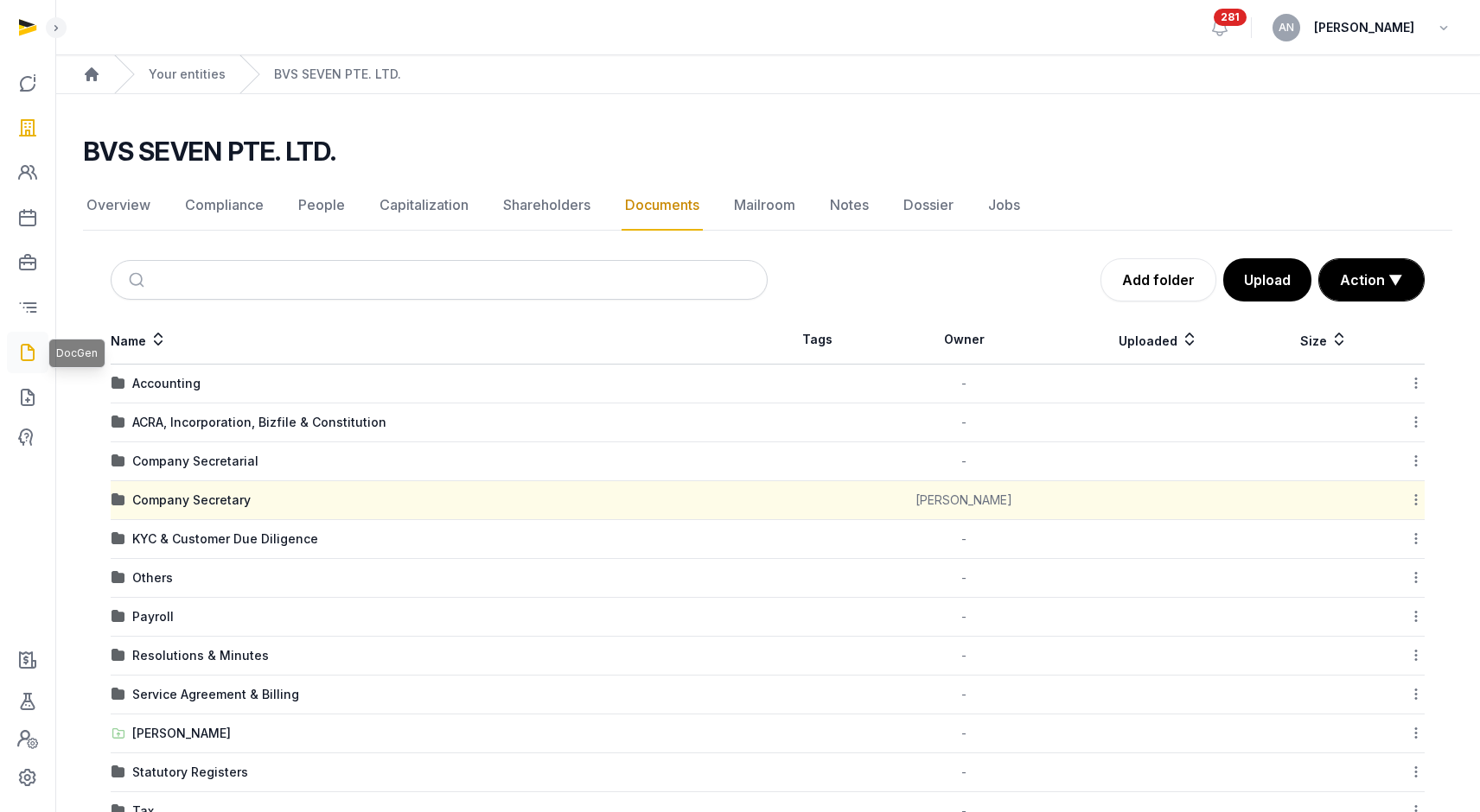
click at [33, 356] on icon at bounding box center [27, 352] width 21 height 28
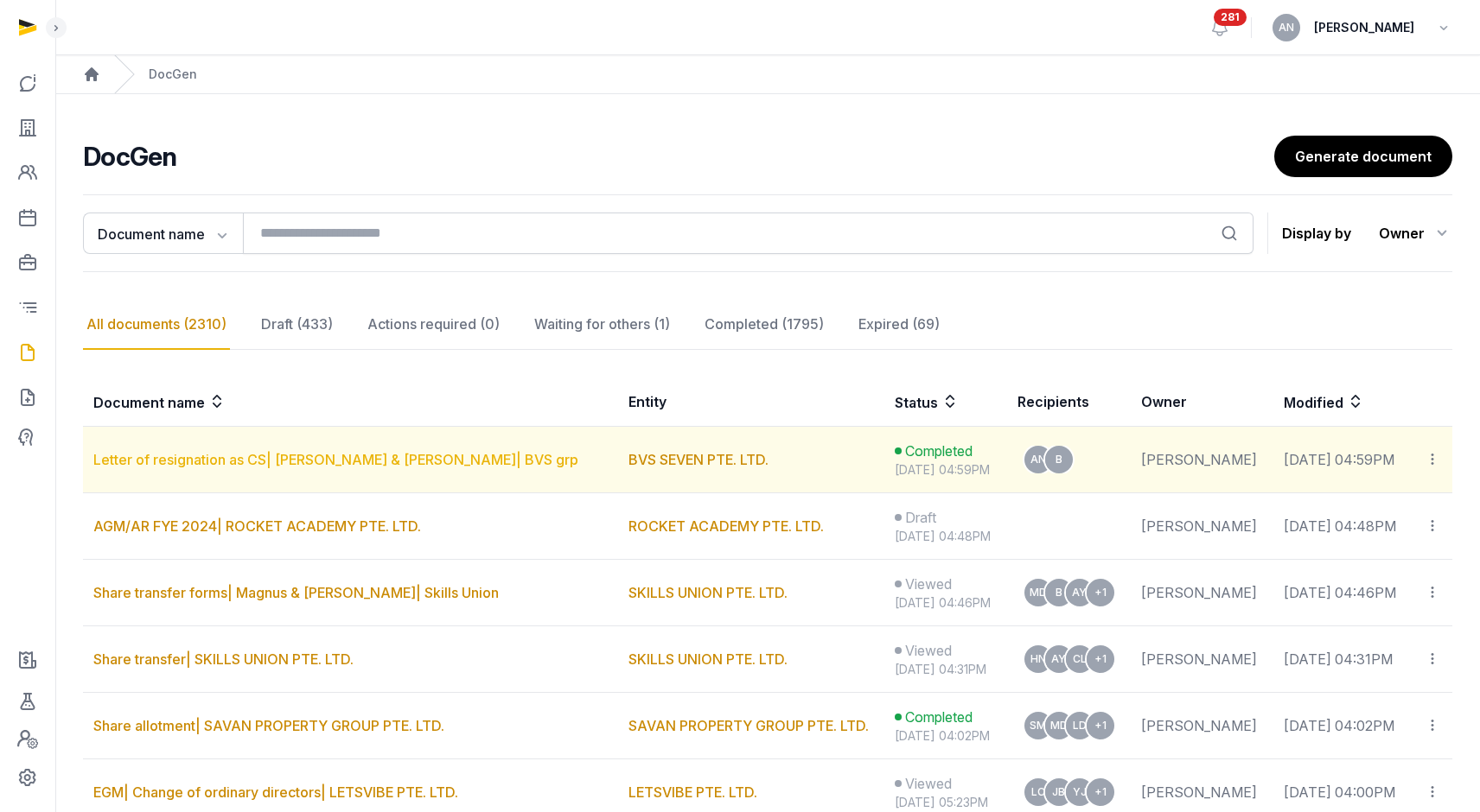
click at [288, 453] on link "Letter of resignation as CS| [PERSON_NAME] & [PERSON_NAME]| BVS grp" at bounding box center [335, 459] width 485 height 17
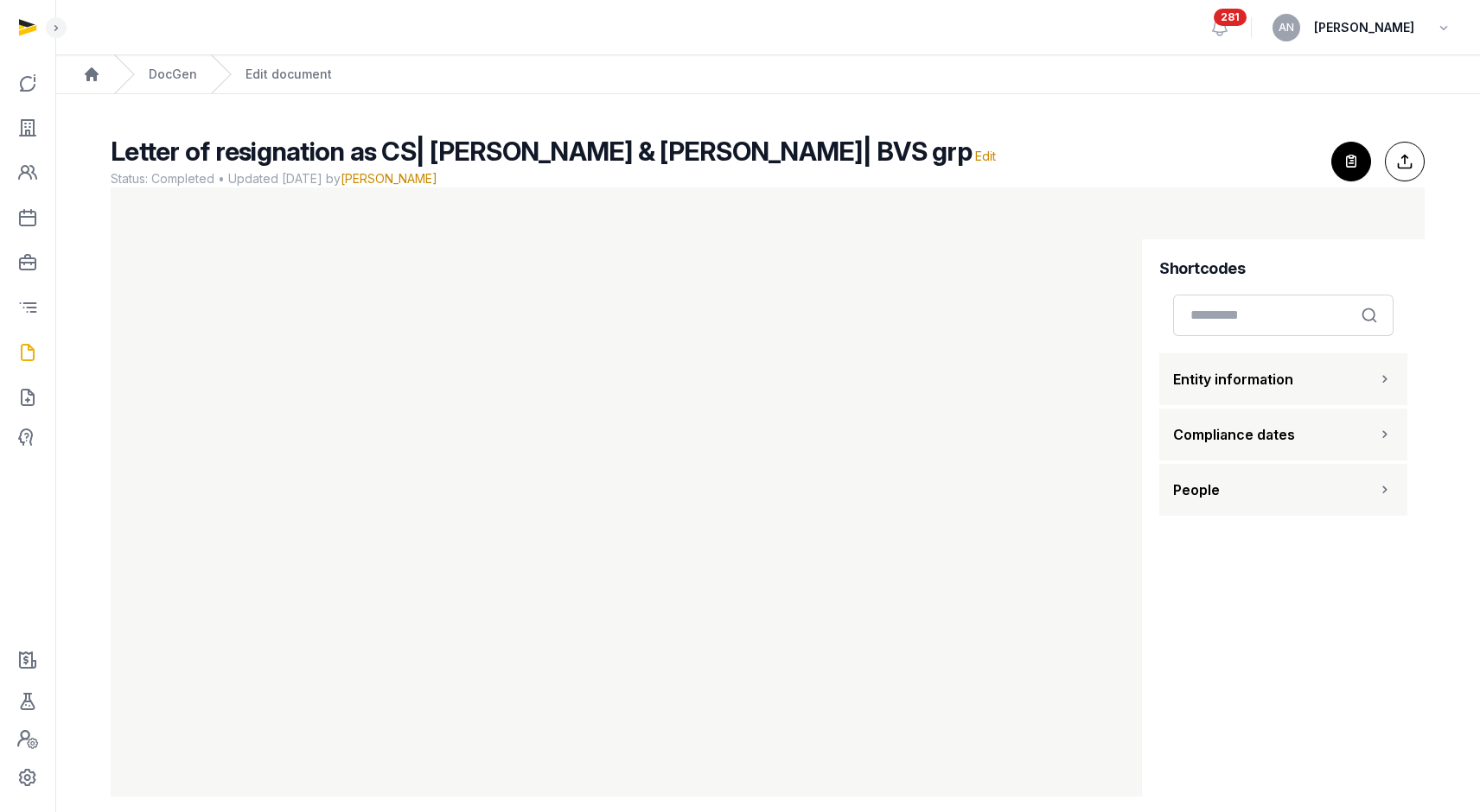
scroll to position [19, 0]
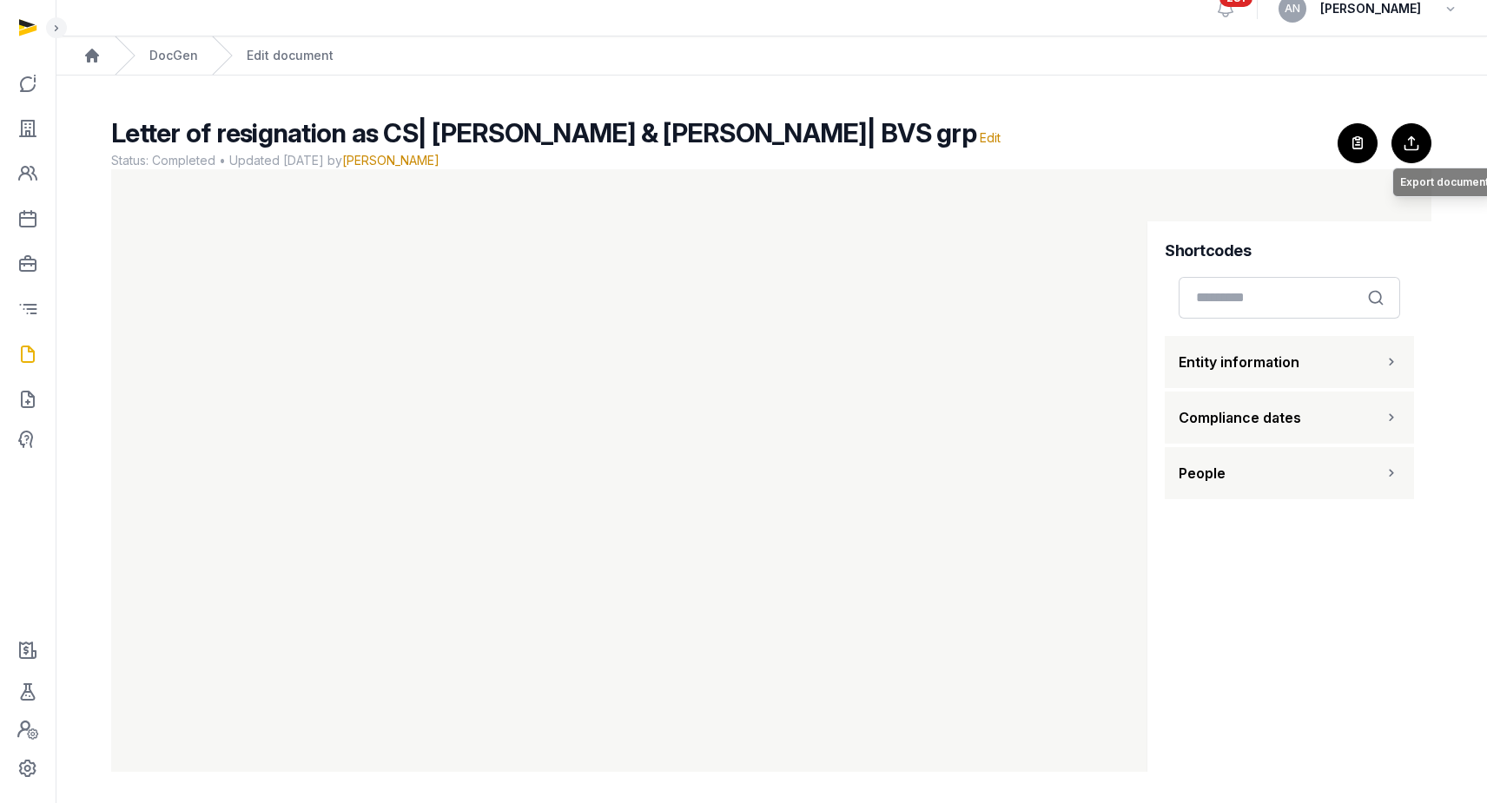
click at [1417, 137] on button "Export to Documents Export document" at bounding box center [1411, 143] width 40 height 40
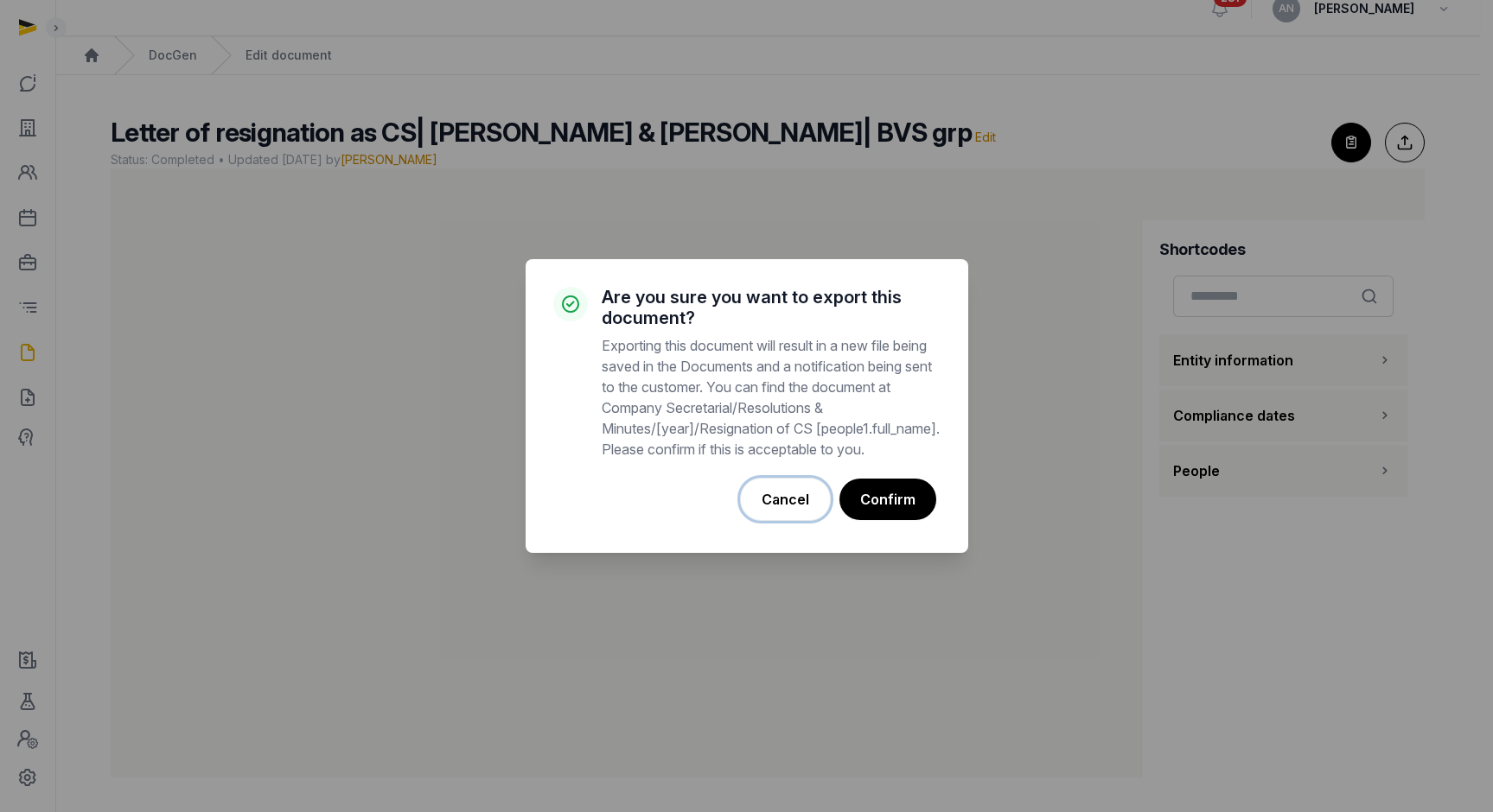
click at [786, 509] on button "Cancel" at bounding box center [784, 499] width 91 height 43
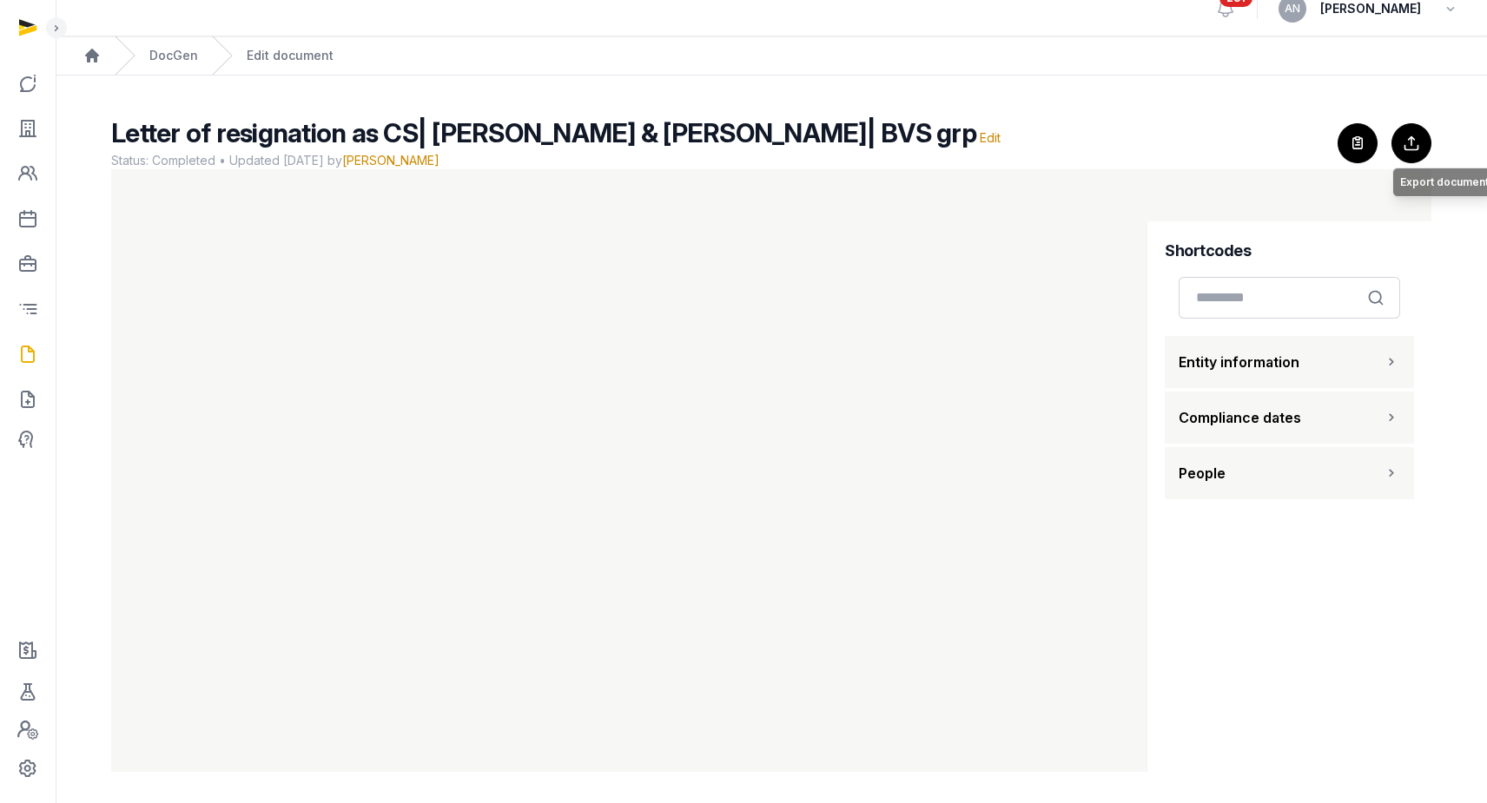
click at [1409, 148] on button "Export to Documents Export document" at bounding box center [1411, 143] width 40 height 40
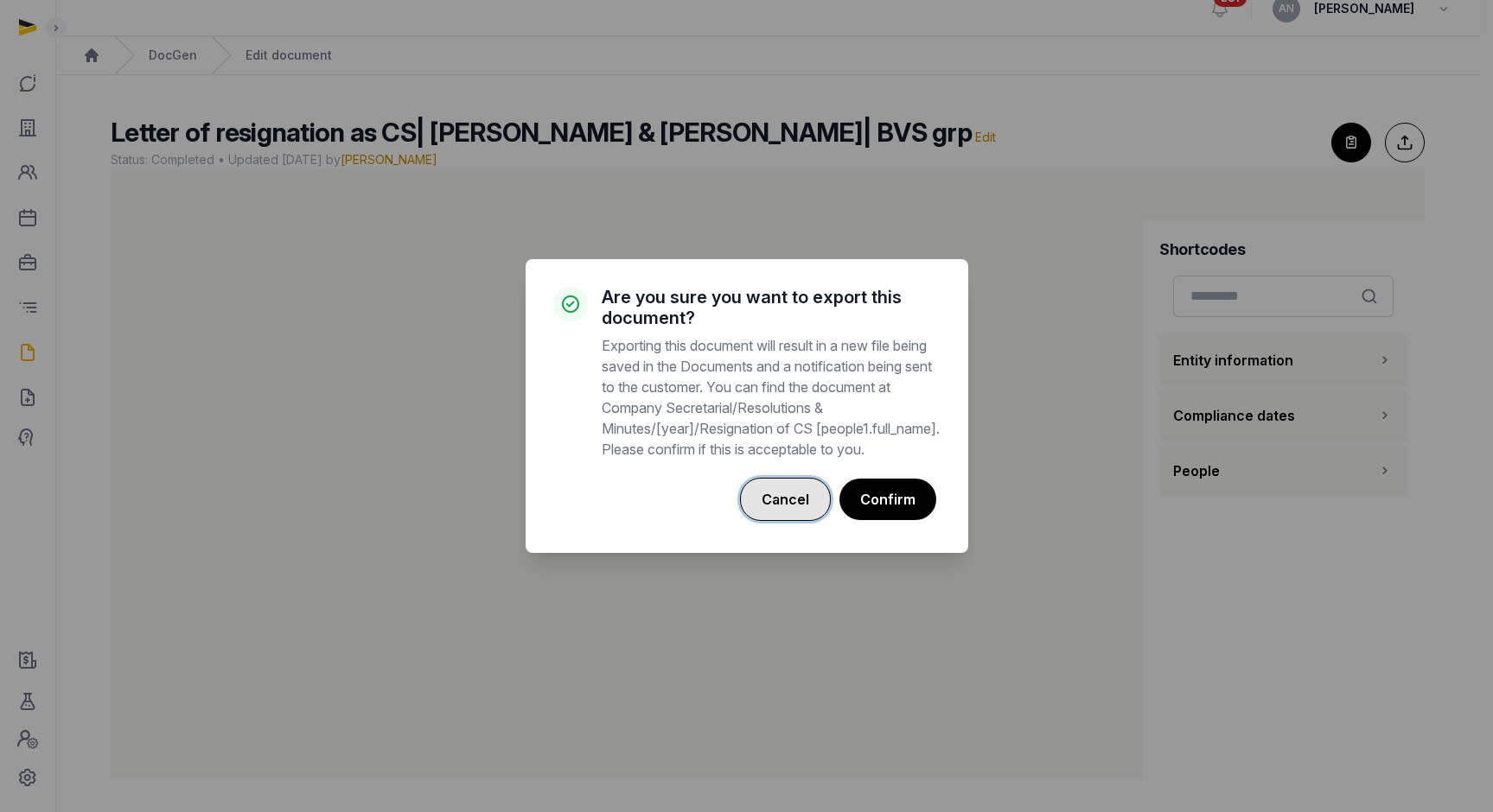
click at [776, 512] on button "Cancel" at bounding box center [784, 499] width 91 height 43
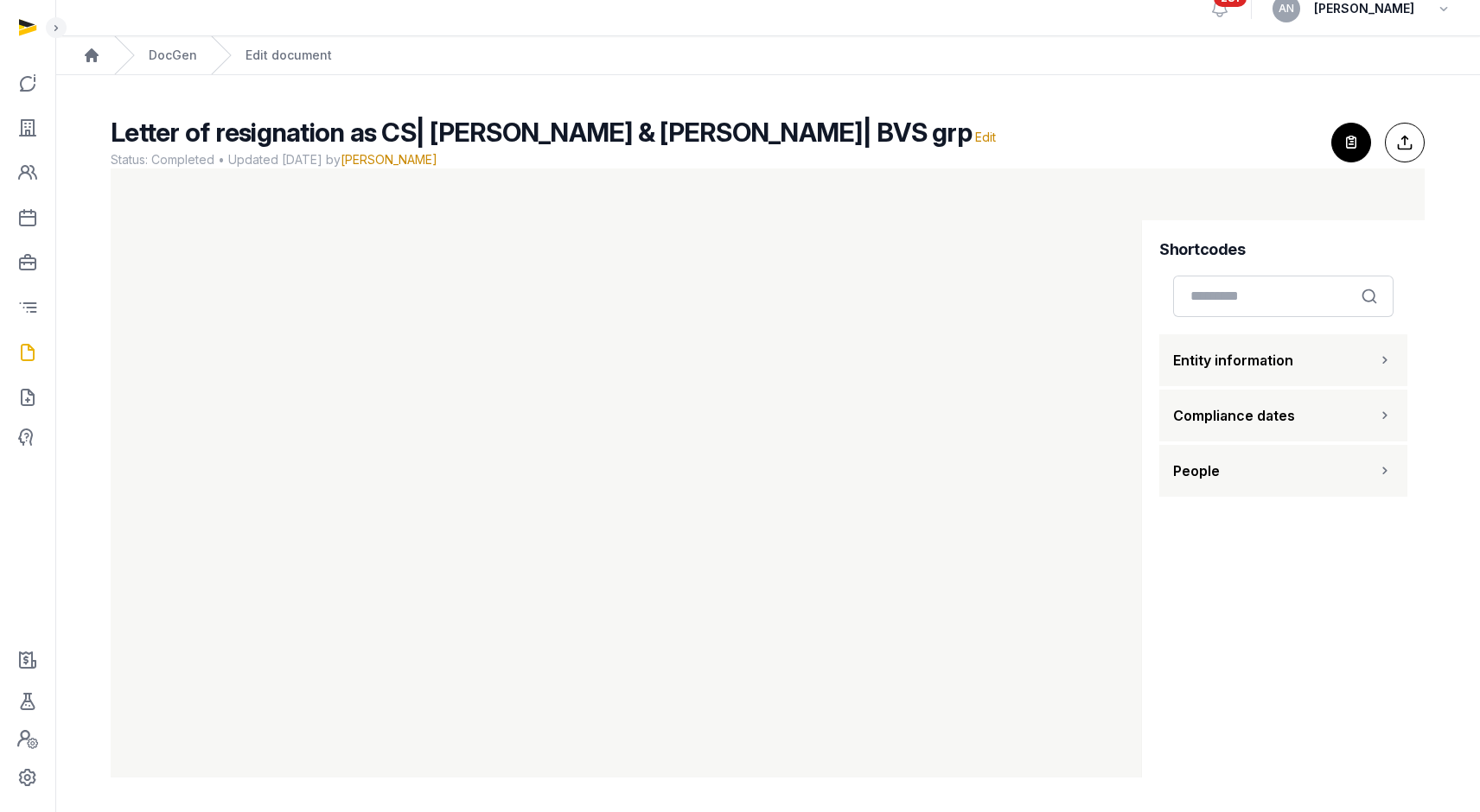
click at [1095, 124] on h2 "Letter of resignation as CS| [PERSON_NAME] & [PERSON_NAME]| BVS grp Edit" at bounding box center [714, 131] width 1206 height 31
